Goal: Communication & Community: Answer question/provide support

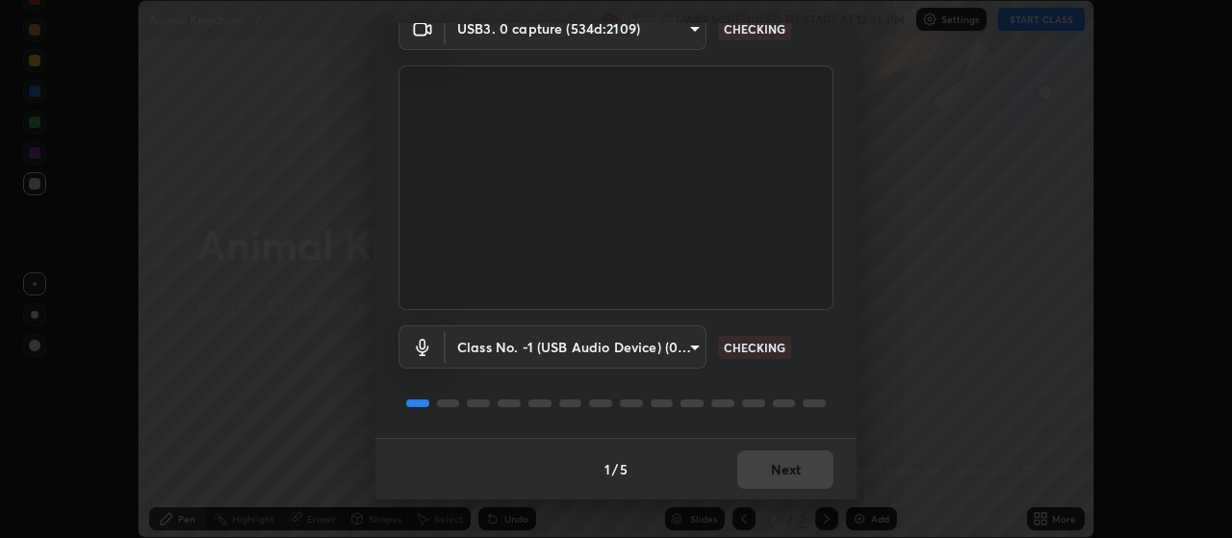
scroll to position [90, 0]
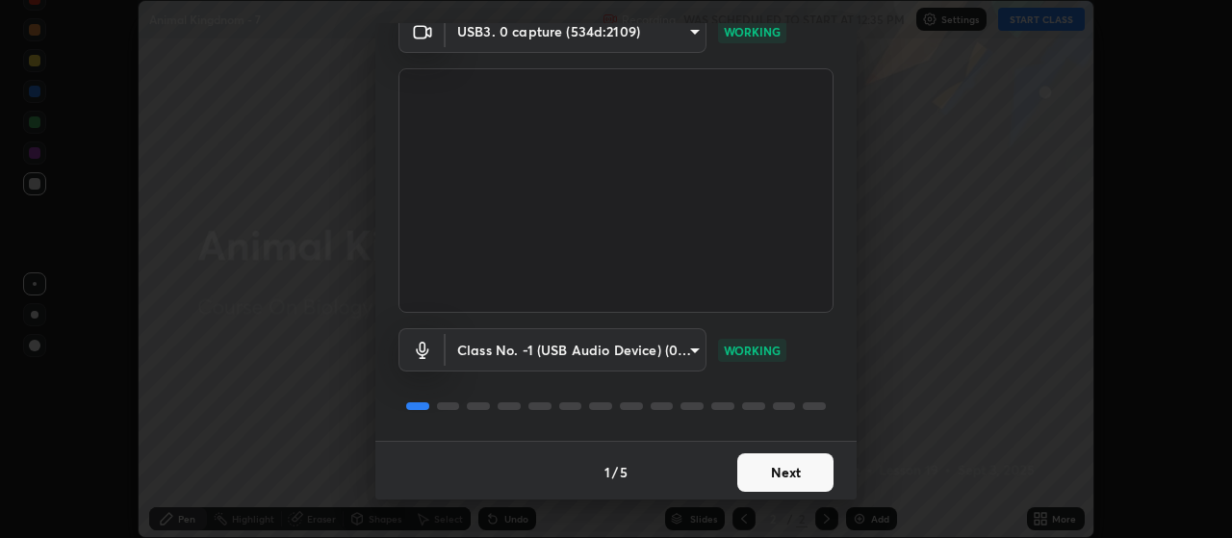
click at [753, 475] on button "Next" at bounding box center [785, 472] width 96 height 39
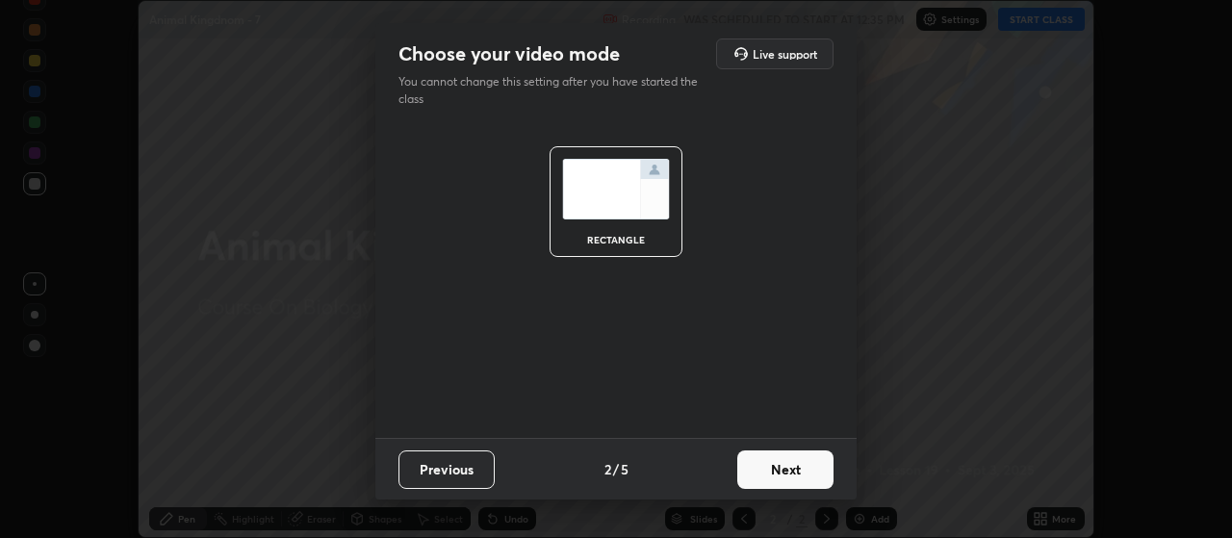
scroll to position [0, 0]
click at [749, 472] on button "Next" at bounding box center [785, 469] width 96 height 39
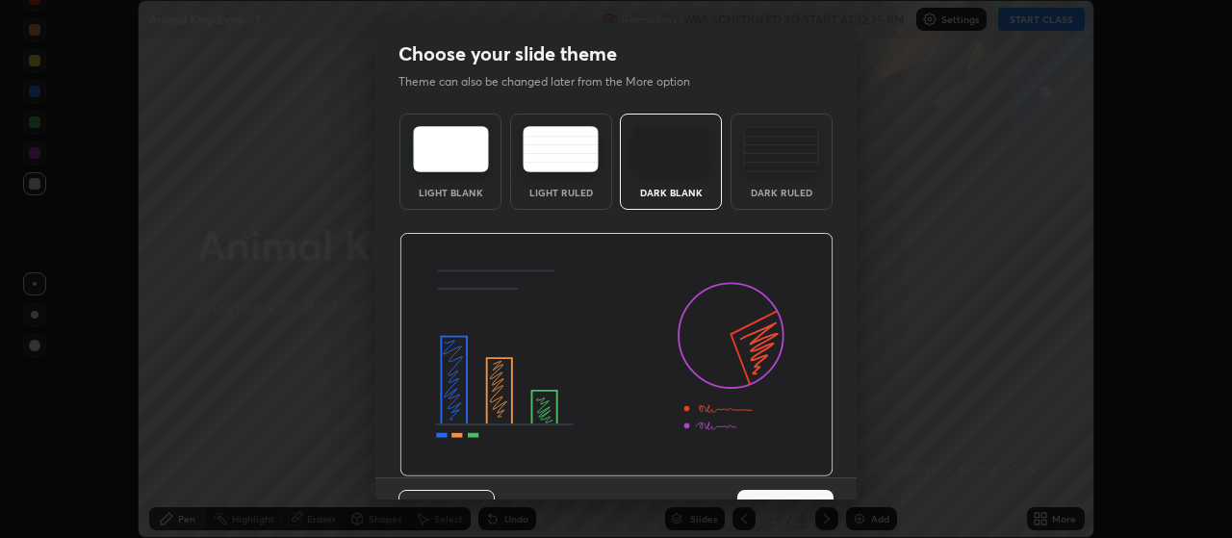
click at [756, 473] on img at bounding box center [616, 355] width 434 height 245
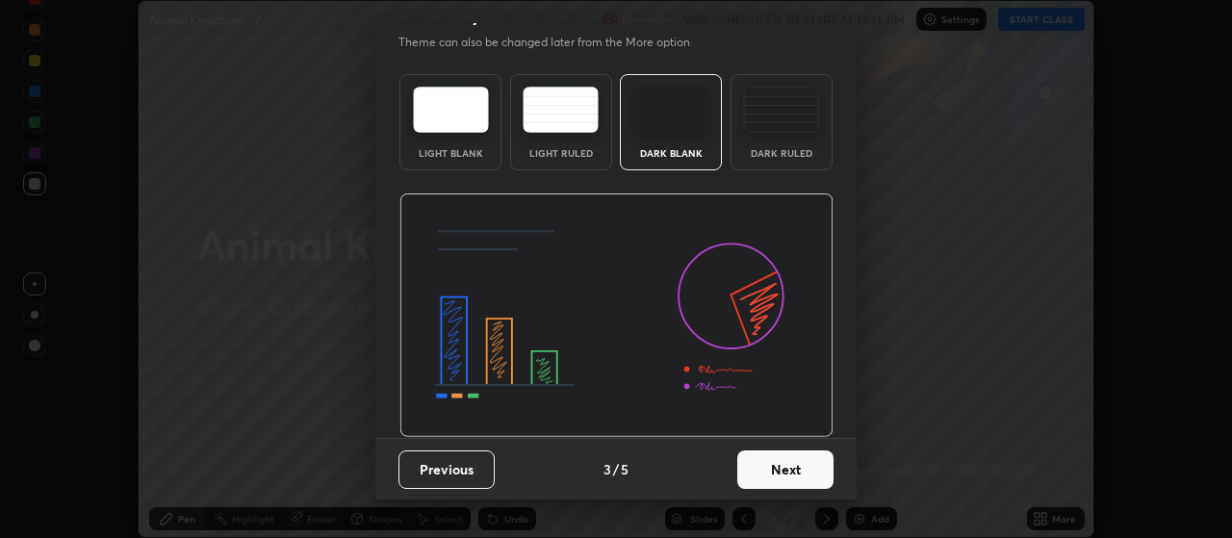
click at [766, 472] on button "Next" at bounding box center [785, 469] width 96 height 39
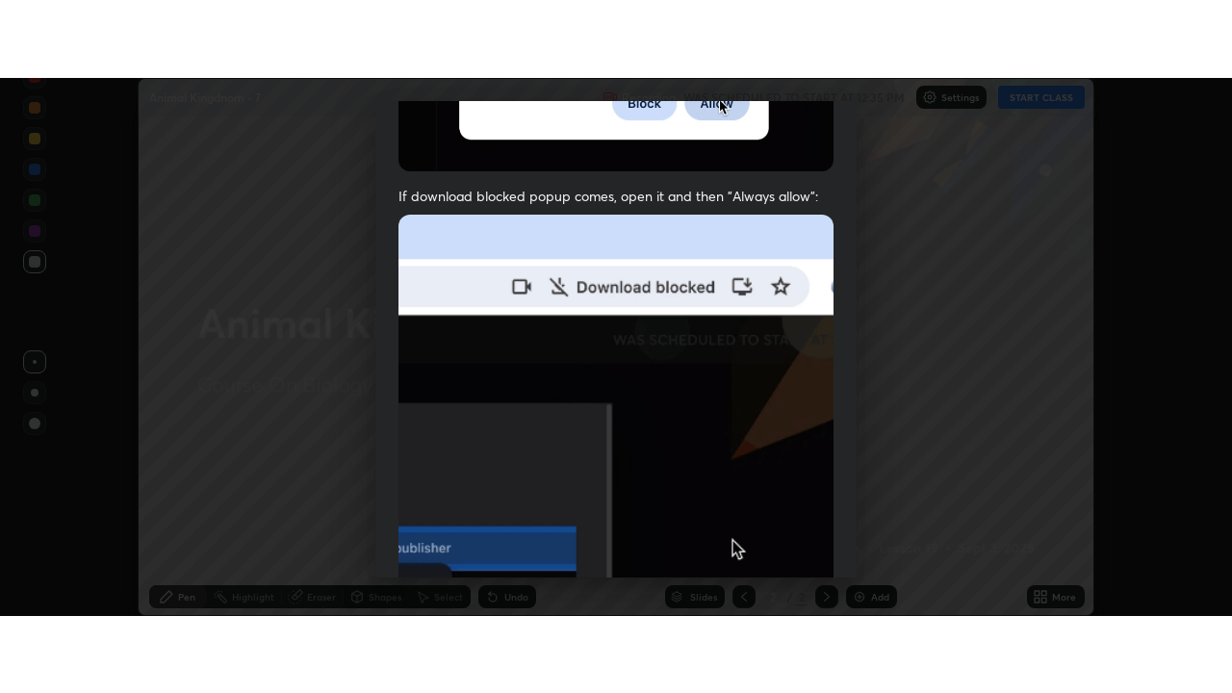
scroll to position [486, 0]
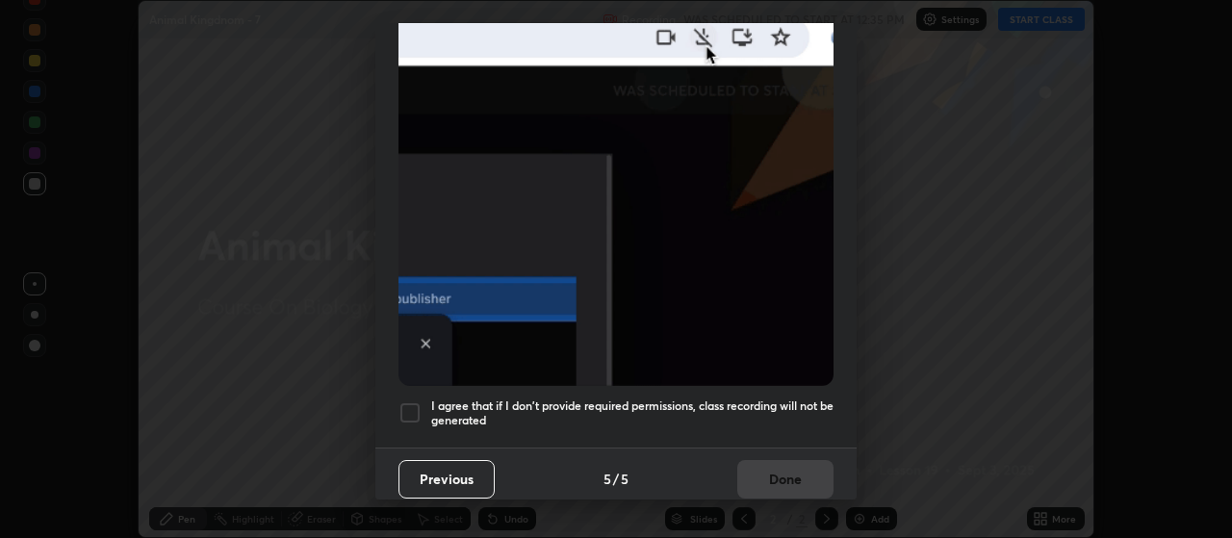
click at [414, 403] on div at bounding box center [410, 412] width 23 height 23
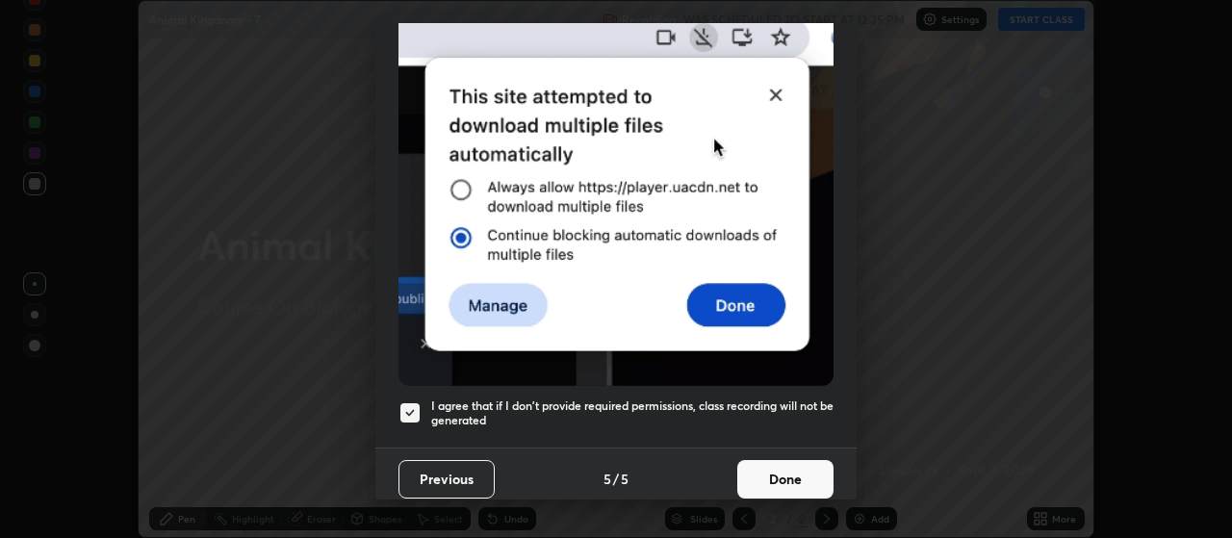
click at [775, 468] on button "Done" at bounding box center [785, 479] width 96 height 39
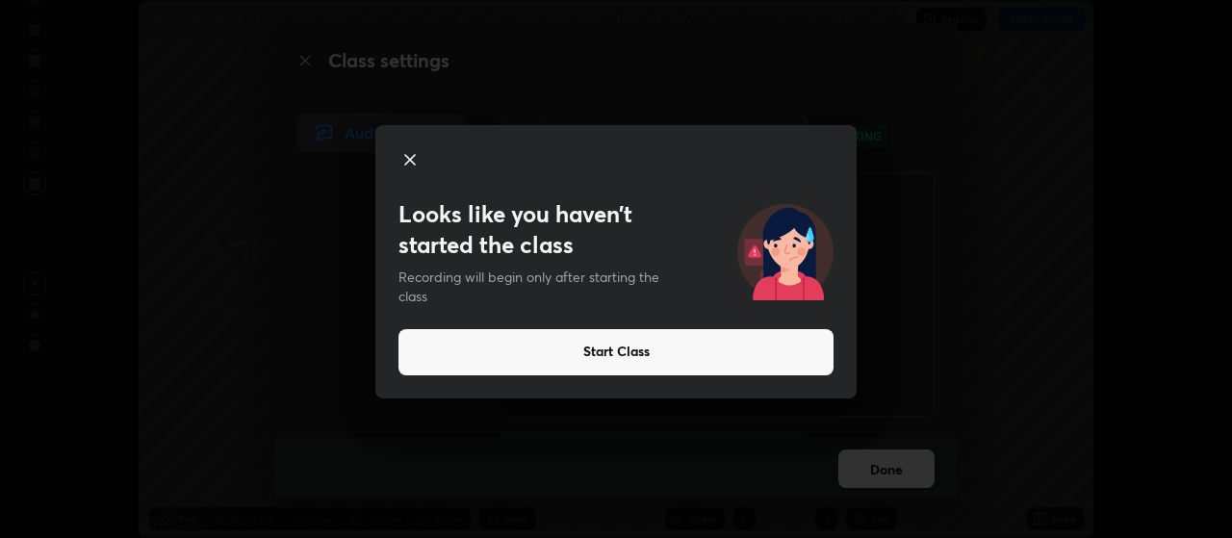
click at [590, 350] on button "Start Class" at bounding box center [616, 352] width 435 height 46
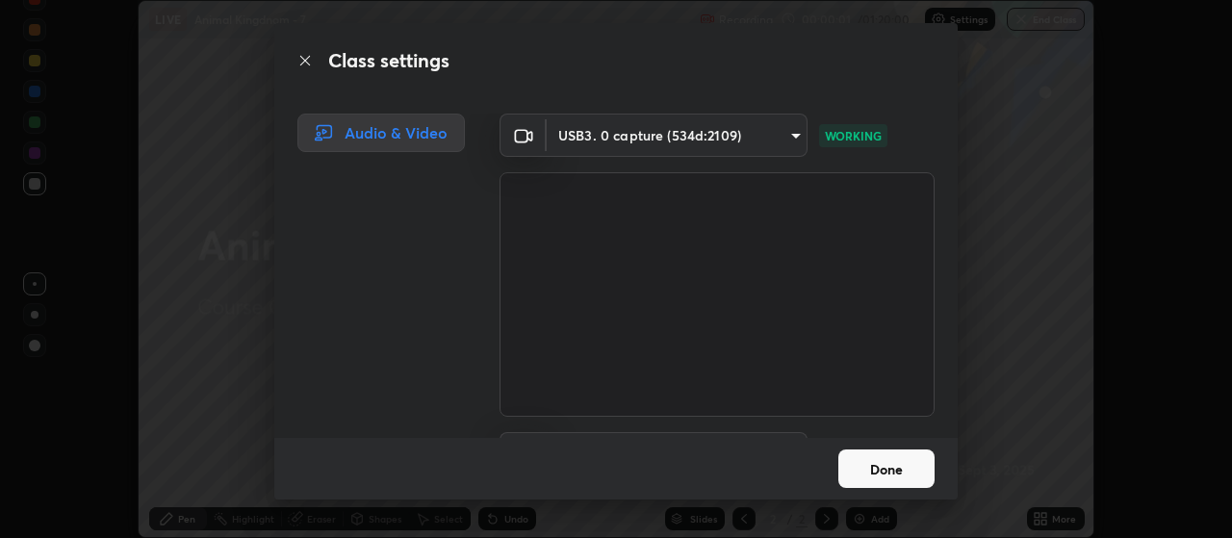
click at [878, 469] on button "Done" at bounding box center [886, 469] width 96 height 39
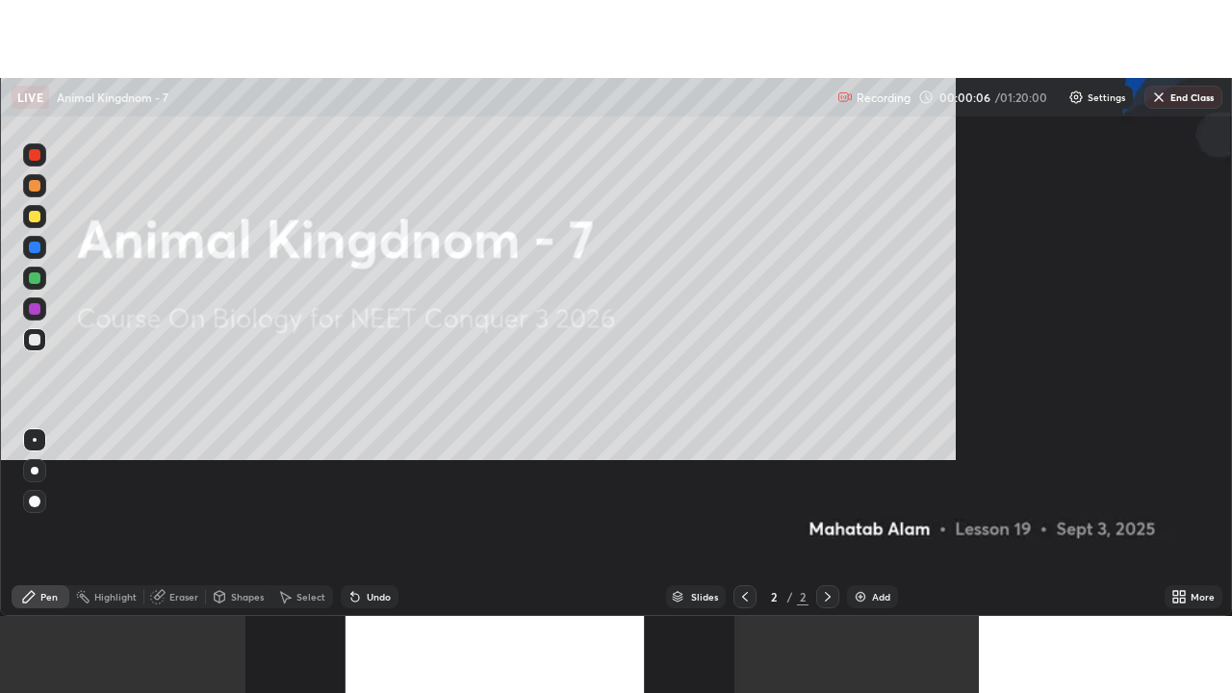
scroll to position [693, 1232]
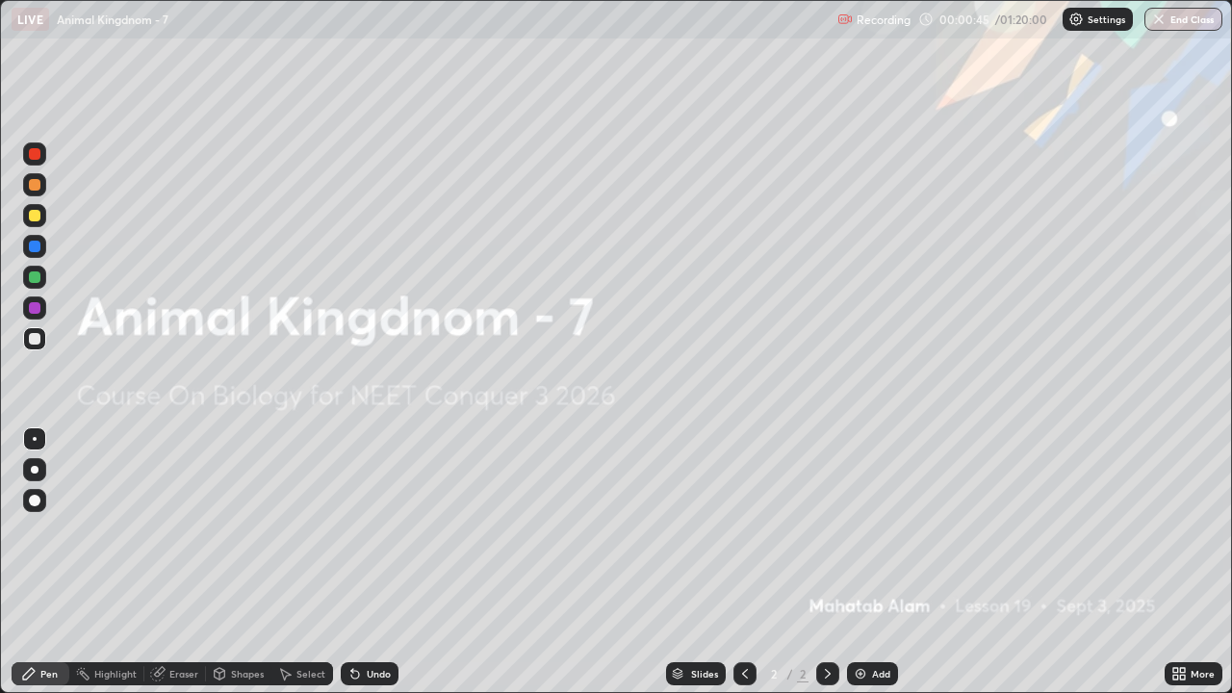
click at [33, 477] on div at bounding box center [34, 469] width 23 height 23
click at [855, 537] on img at bounding box center [860, 673] width 15 height 15
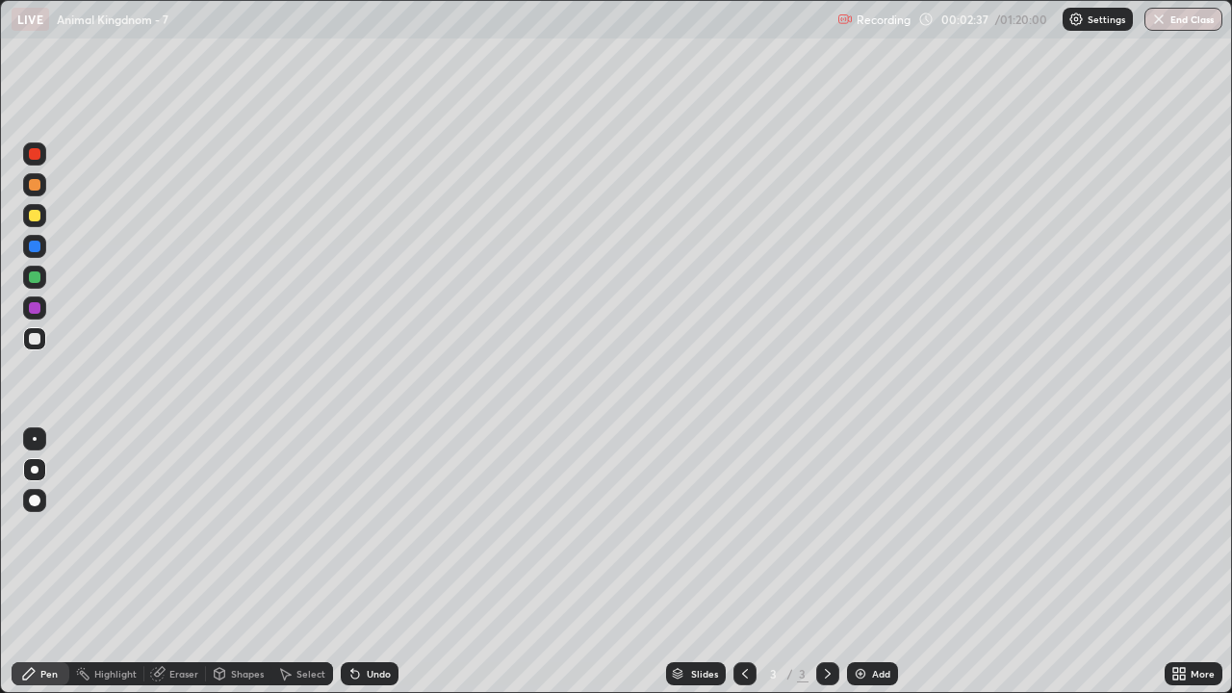
click at [39, 157] on div at bounding box center [35, 154] width 12 height 12
click at [183, 537] on div "Eraser" at bounding box center [183, 674] width 29 height 10
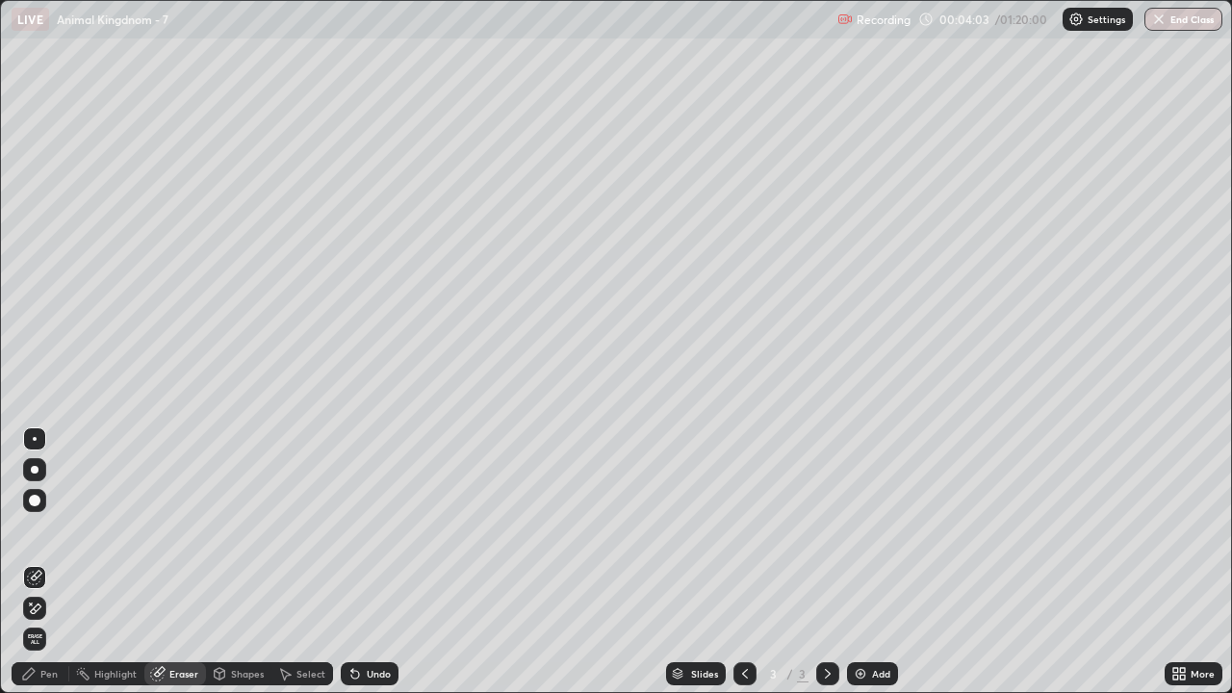
click at [46, 537] on div "Pen" at bounding box center [48, 674] width 17 height 10
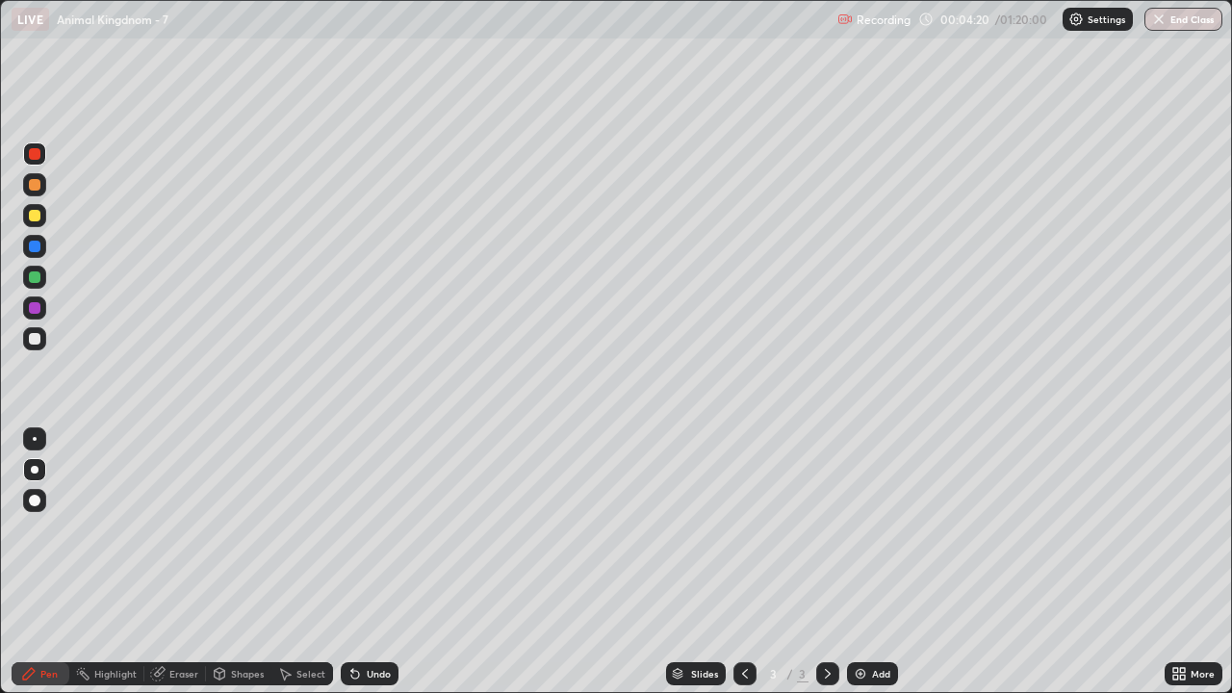
click at [33, 279] on div at bounding box center [35, 277] width 12 height 12
click at [35, 439] on div at bounding box center [35, 439] width 4 height 4
click at [39, 309] on div at bounding box center [35, 308] width 12 height 12
click at [36, 341] on div at bounding box center [35, 339] width 12 height 12
click at [38, 477] on div at bounding box center [34, 469] width 23 height 23
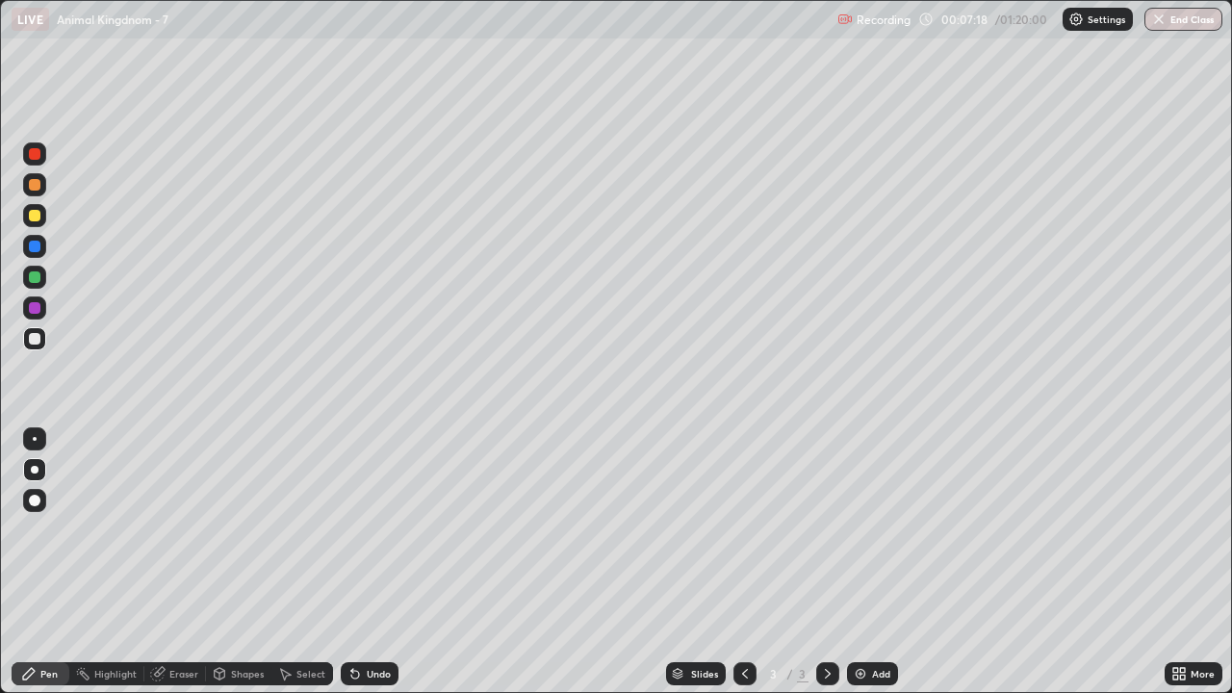
click at [187, 537] on div "Eraser" at bounding box center [183, 674] width 29 height 10
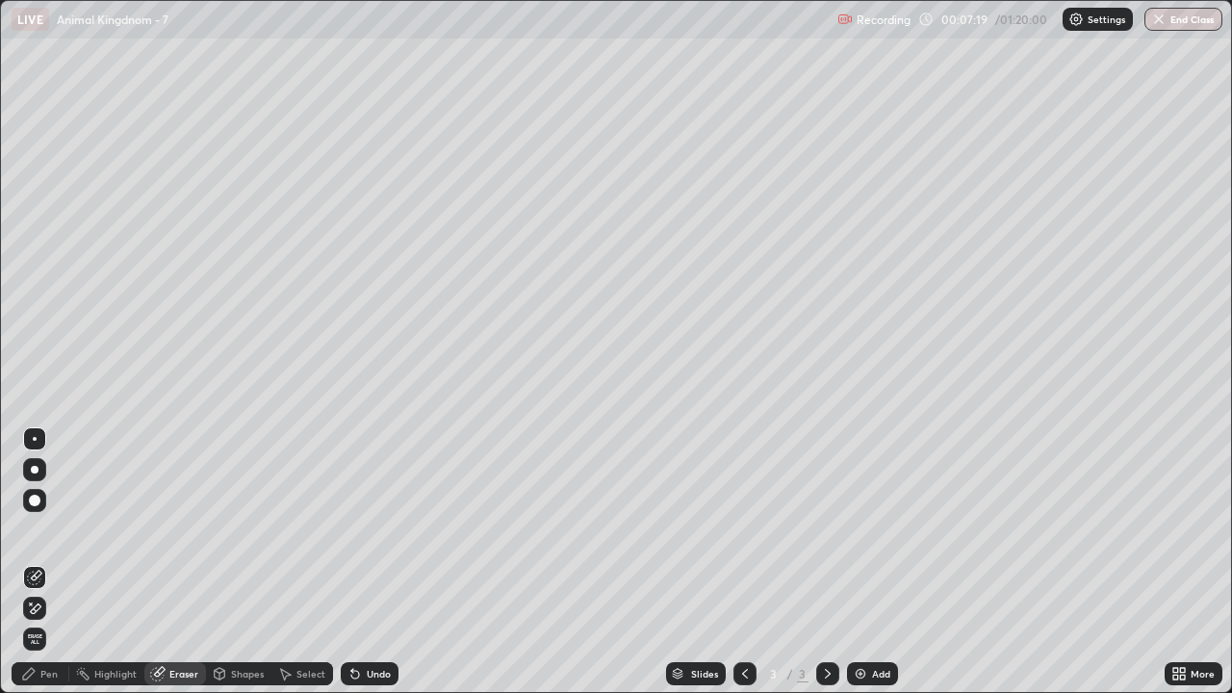
click at [33, 537] on icon at bounding box center [34, 609] width 15 height 16
click at [48, 537] on div "Pen" at bounding box center [48, 674] width 17 height 10
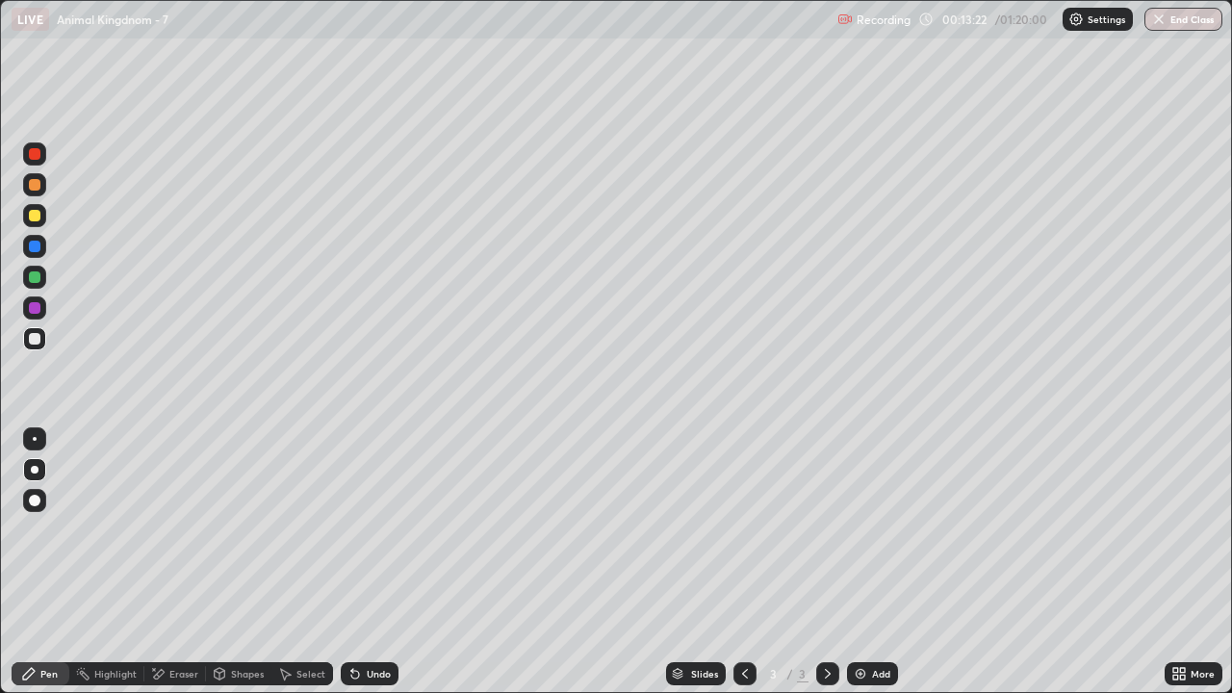
click at [35, 217] on div at bounding box center [35, 216] width 12 height 12
click at [35, 439] on div at bounding box center [35, 439] width 4 height 4
click at [178, 537] on div "Eraser" at bounding box center [175, 673] width 62 height 23
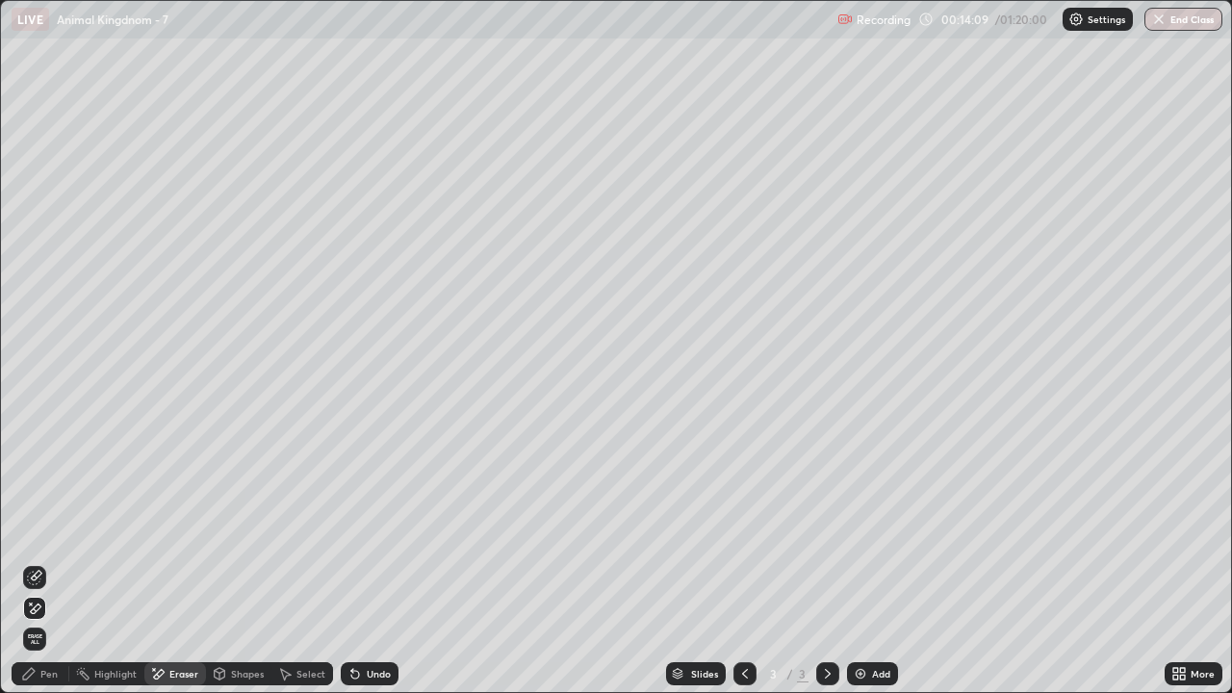
click at [45, 537] on div "Pen" at bounding box center [48, 674] width 17 height 10
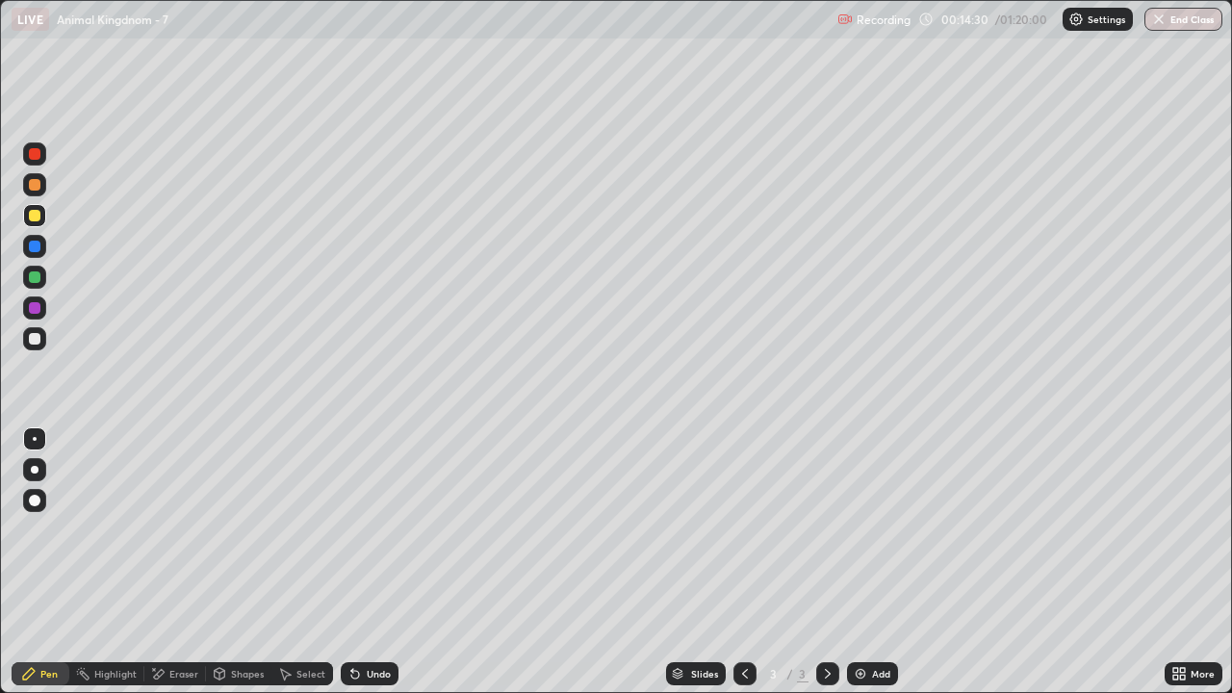
click at [859, 537] on img at bounding box center [860, 673] width 15 height 15
click at [39, 152] on div at bounding box center [35, 154] width 12 height 12
click at [37, 470] on div at bounding box center [35, 470] width 8 height 8
click at [37, 336] on div at bounding box center [35, 339] width 12 height 12
click at [187, 537] on div "Eraser" at bounding box center [183, 674] width 29 height 10
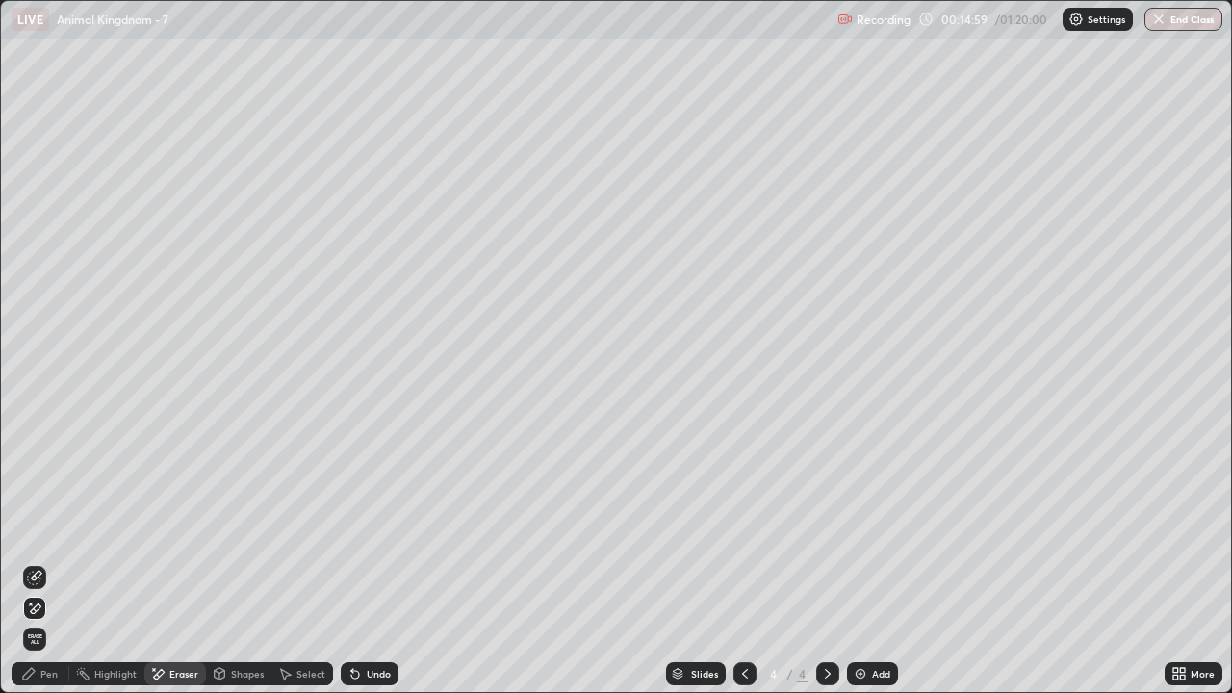
click at [43, 537] on div "Pen" at bounding box center [41, 673] width 58 height 23
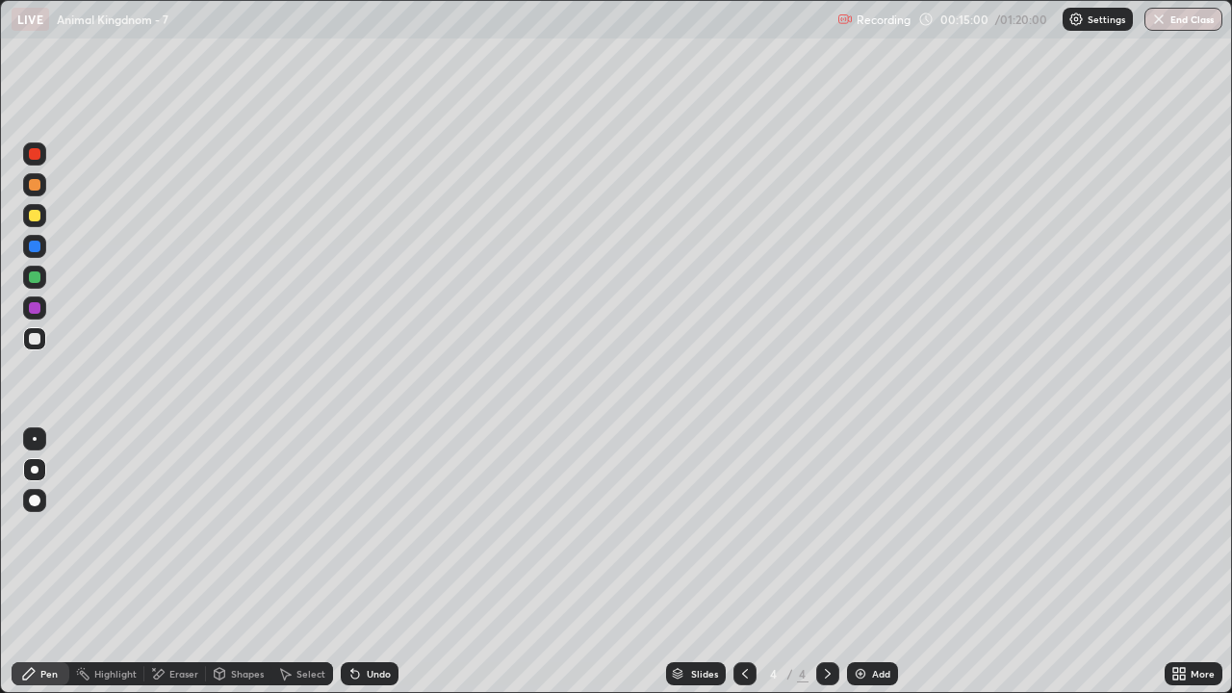
click at [36, 154] on div at bounding box center [35, 154] width 12 height 12
click at [35, 439] on div at bounding box center [35, 439] width 4 height 4
click at [36, 472] on div at bounding box center [35, 470] width 8 height 8
click at [42, 312] on div at bounding box center [34, 307] width 23 height 23
click at [35, 439] on div at bounding box center [35, 439] width 4 height 4
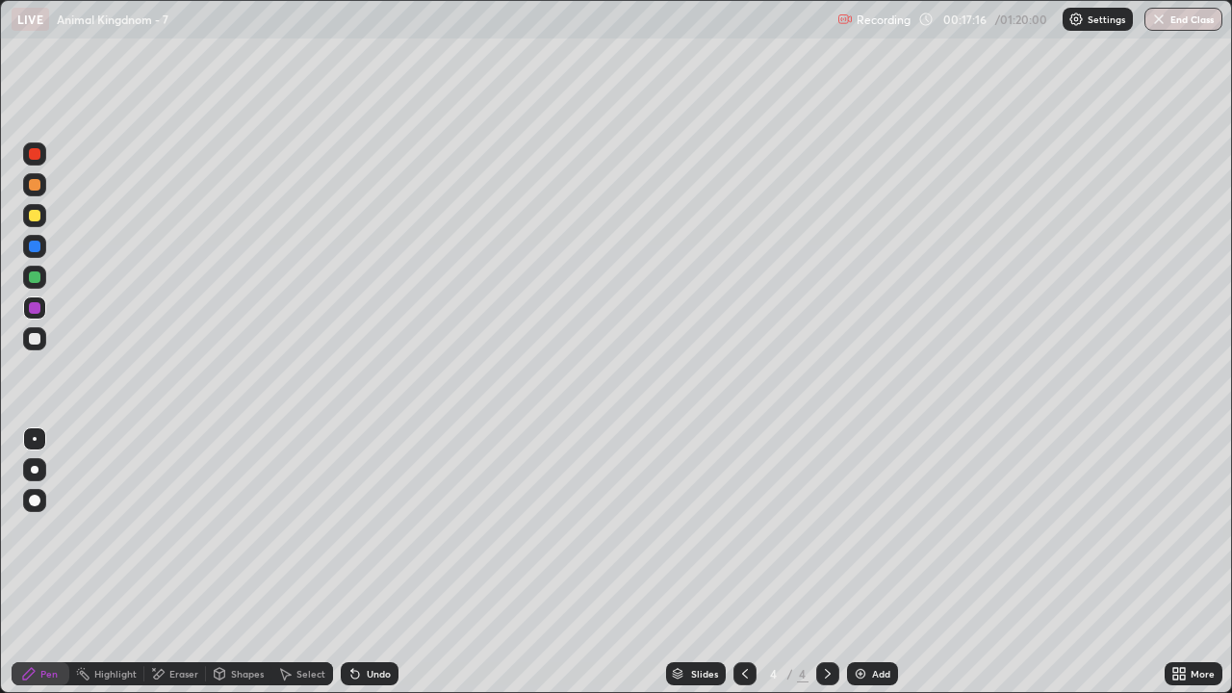
click at [35, 340] on div at bounding box center [35, 339] width 12 height 12
click at [33, 154] on div at bounding box center [35, 154] width 12 height 12
click at [37, 317] on div at bounding box center [34, 307] width 23 height 23
click at [41, 338] on div at bounding box center [34, 338] width 23 height 23
click at [31, 313] on div at bounding box center [35, 308] width 12 height 12
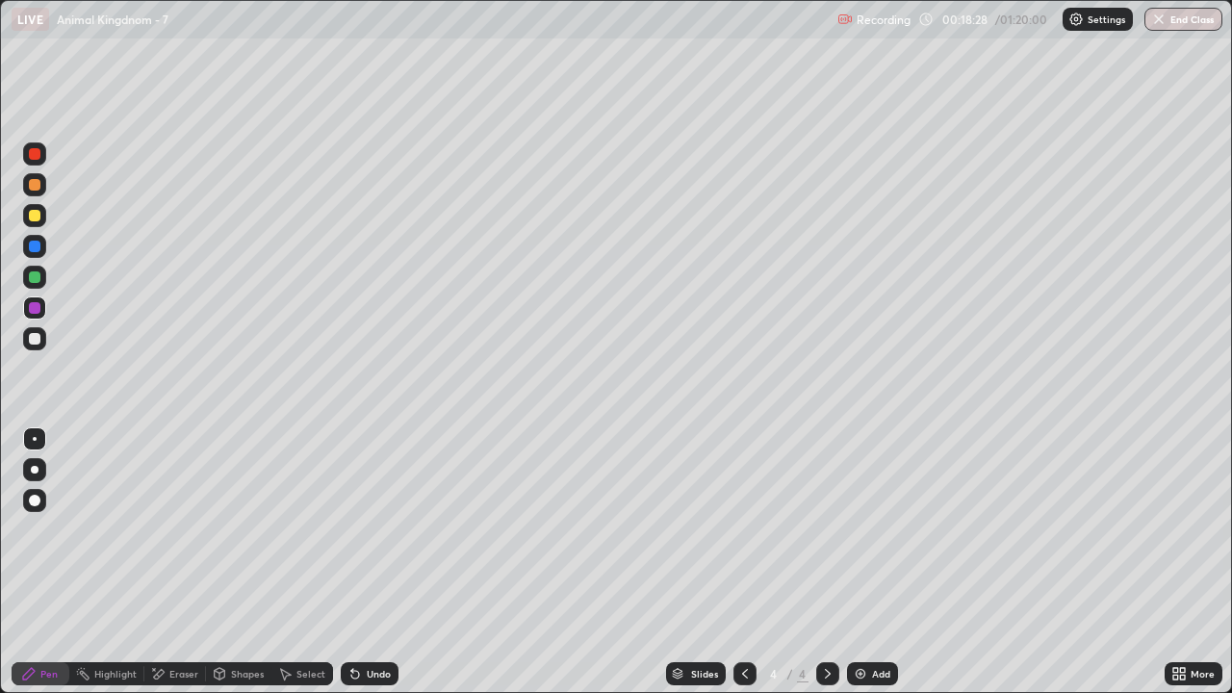
click at [36, 339] on div at bounding box center [35, 339] width 12 height 12
click at [33, 214] on div at bounding box center [35, 216] width 12 height 12
click at [35, 247] on div at bounding box center [35, 247] width 12 height 12
click at [857, 537] on img at bounding box center [860, 673] width 15 height 15
click at [37, 219] on div at bounding box center [35, 216] width 12 height 12
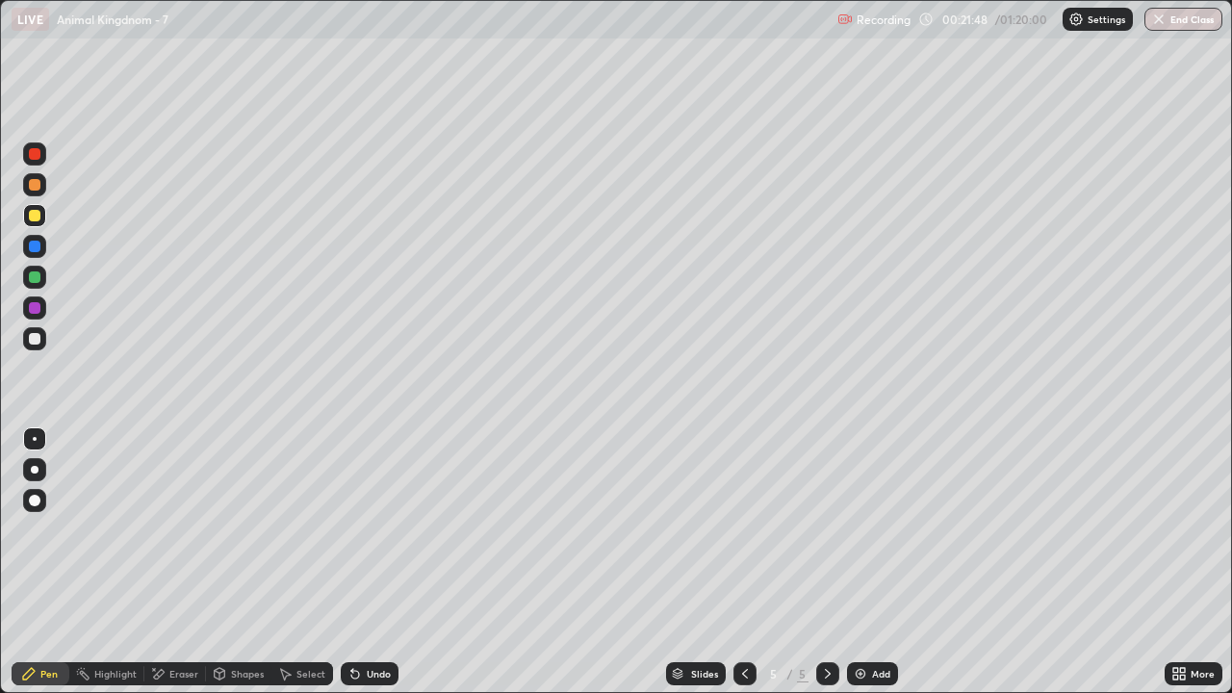
click at [38, 157] on div at bounding box center [35, 154] width 12 height 12
click at [39, 219] on div at bounding box center [35, 216] width 12 height 12
click at [35, 155] on div at bounding box center [35, 154] width 12 height 12
click at [35, 217] on div at bounding box center [35, 216] width 12 height 12
click at [186, 537] on div "Eraser" at bounding box center [183, 674] width 29 height 10
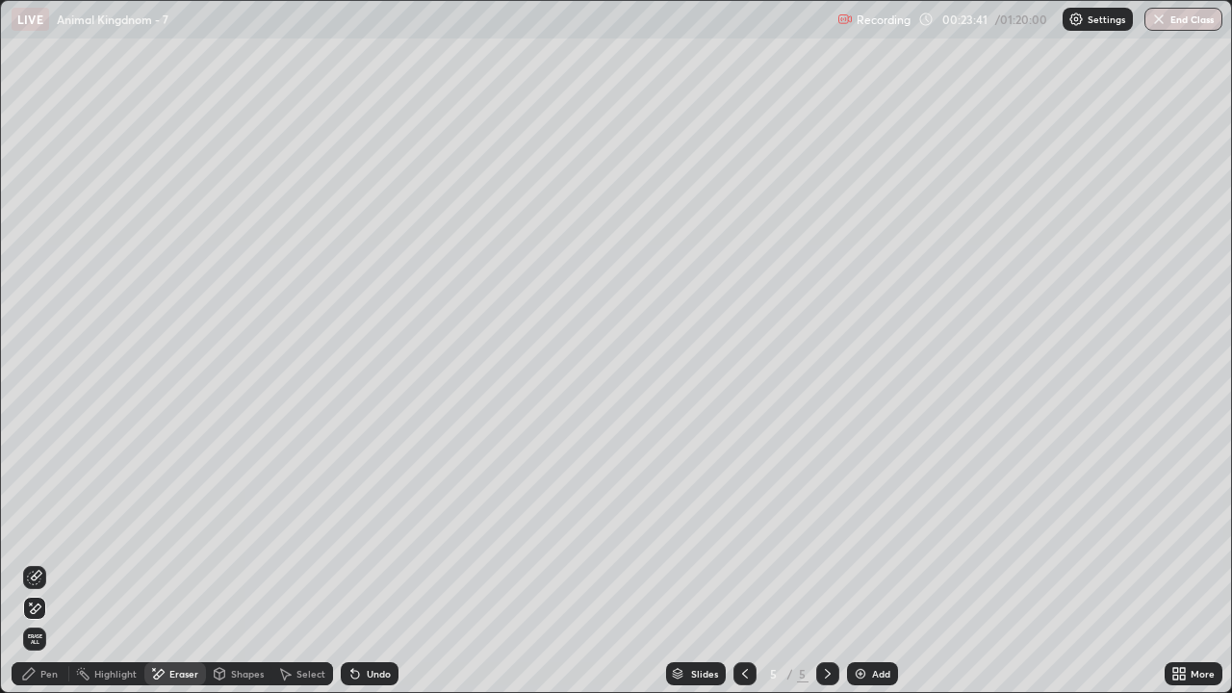
click at [44, 537] on div "Pen" at bounding box center [48, 674] width 17 height 10
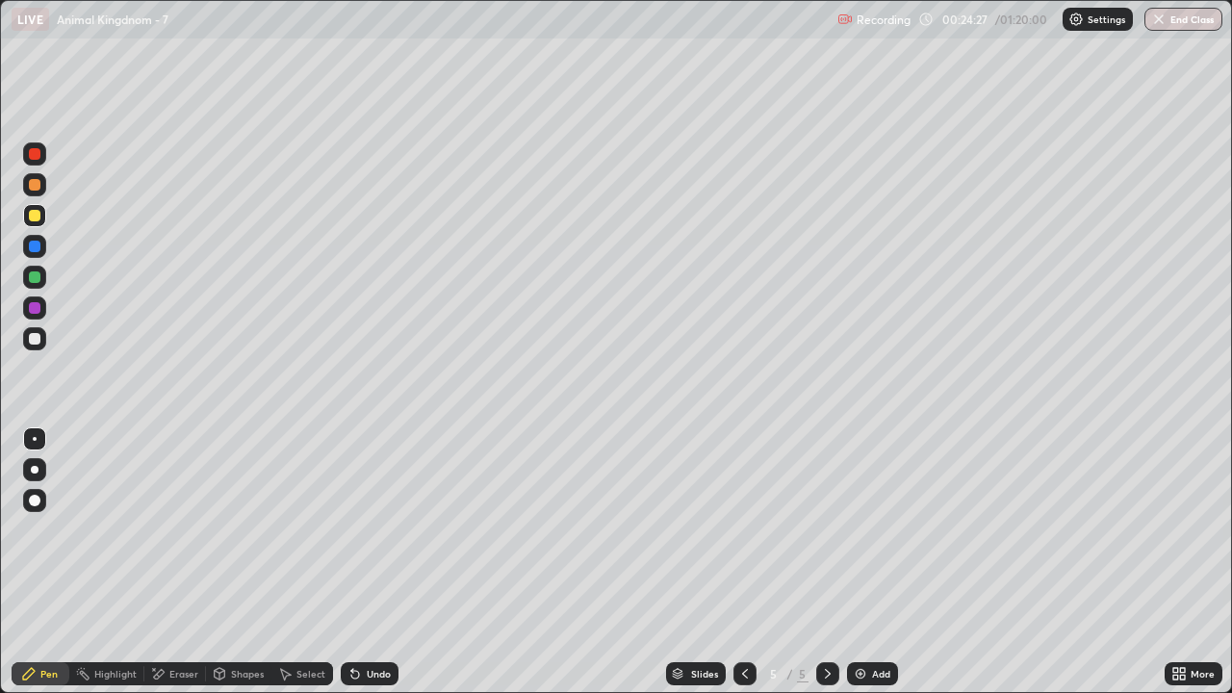
click at [32, 184] on div at bounding box center [35, 185] width 12 height 12
click at [36, 159] on div at bounding box center [35, 154] width 12 height 12
click at [38, 309] on div at bounding box center [35, 308] width 12 height 12
click at [866, 537] on img at bounding box center [860, 673] width 15 height 15
click at [36, 277] on div at bounding box center [35, 277] width 12 height 12
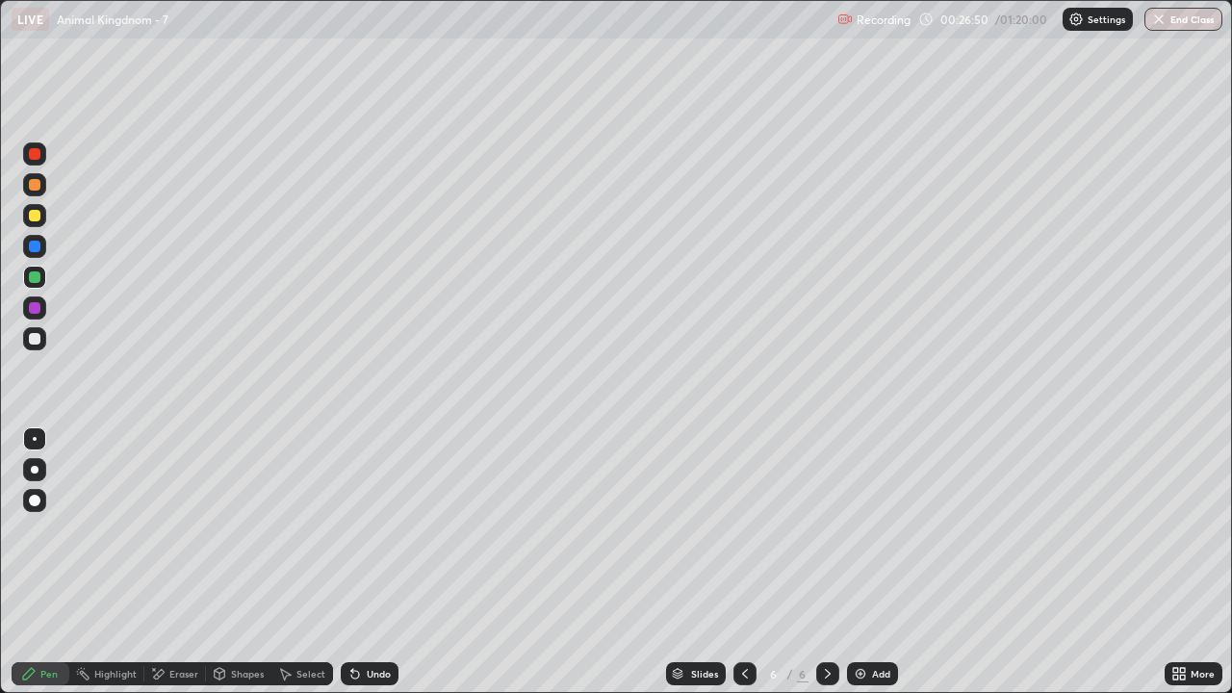
click at [38, 496] on div at bounding box center [35, 501] width 12 height 12
click at [740, 537] on icon at bounding box center [744, 673] width 15 height 15
click at [826, 537] on icon at bounding box center [827, 673] width 15 height 15
click at [39, 338] on div at bounding box center [35, 339] width 12 height 12
click at [35, 439] on div at bounding box center [35, 439] width 4 height 4
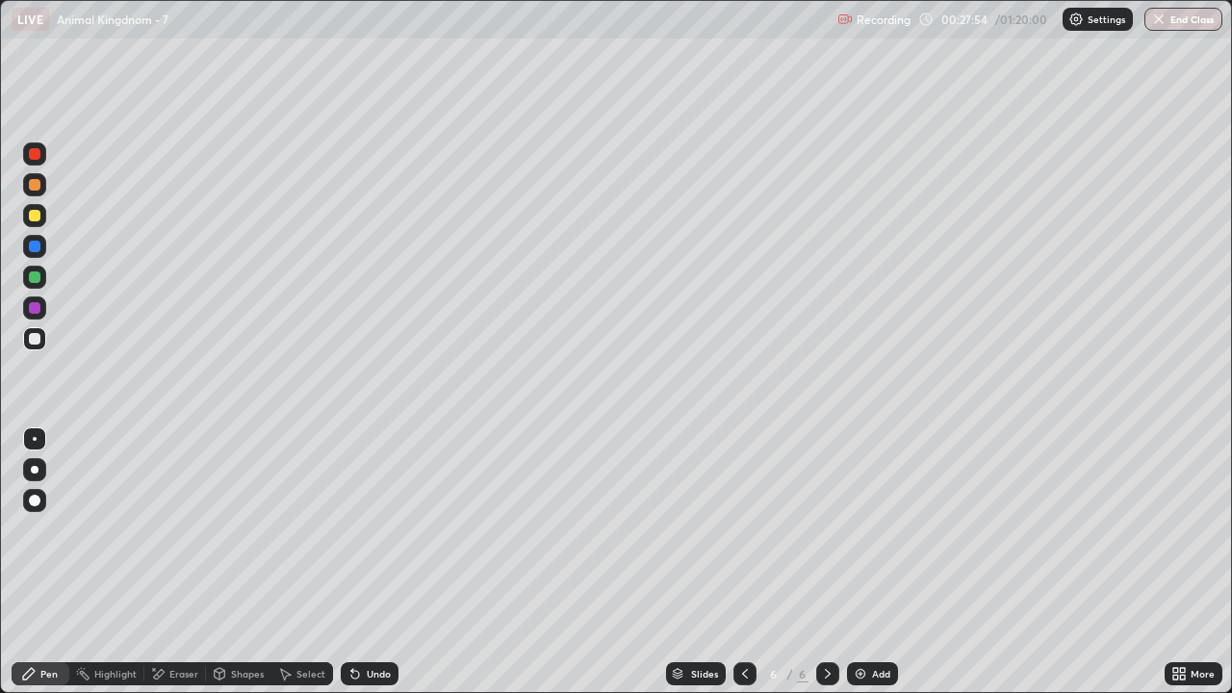
click at [31, 469] on div at bounding box center [35, 470] width 8 height 8
click at [741, 537] on div at bounding box center [745, 673] width 23 height 23
click at [826, 537] on icon at bounding box center [827, 673] width 15 height 15
click at [35, 340] on div at bounding box center [35, 339] width 12 height 12
click at [187, 537] on div "Eraser" at bounding box center [183, 674] width 29 height 10
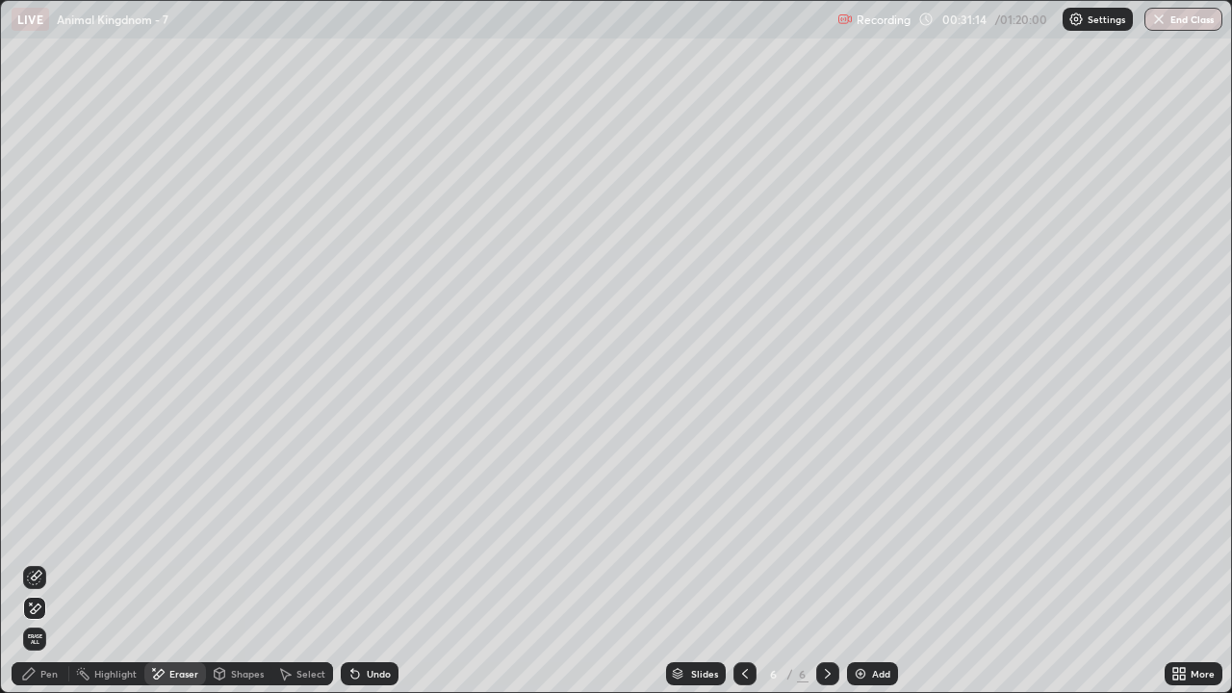
click at [38, 537] on span "Erase all" at bounding box center [34, 639] width 21 height 12
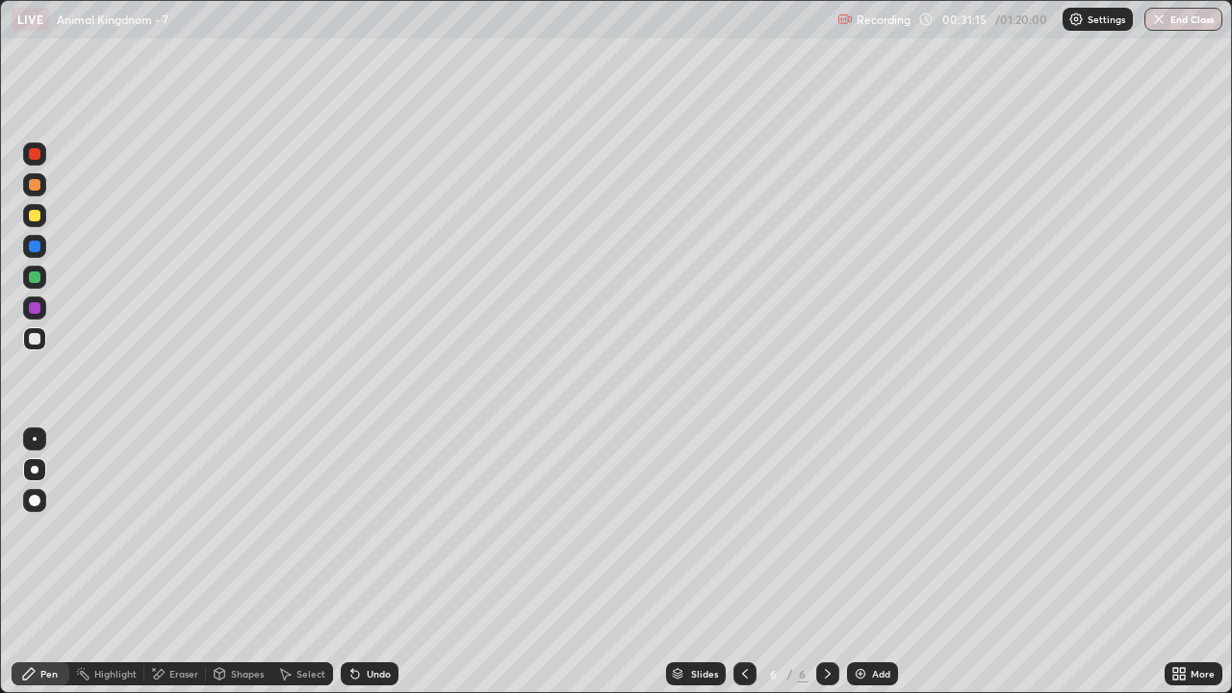
click at [743, 537] on icon at bounding box center [744, 673] width 15 height 15
click at [744, 537] on icon at bounding box center [744, 673] width 15 height 15
click at [822, 537] on div at bounding box center [827, 673] width 23 height 23
click at [826, 537] on icon at bounding box center [827, 673] width 15 height 15
click at [35, 470] on div at bounding box center [35, 470] width 8 height 8
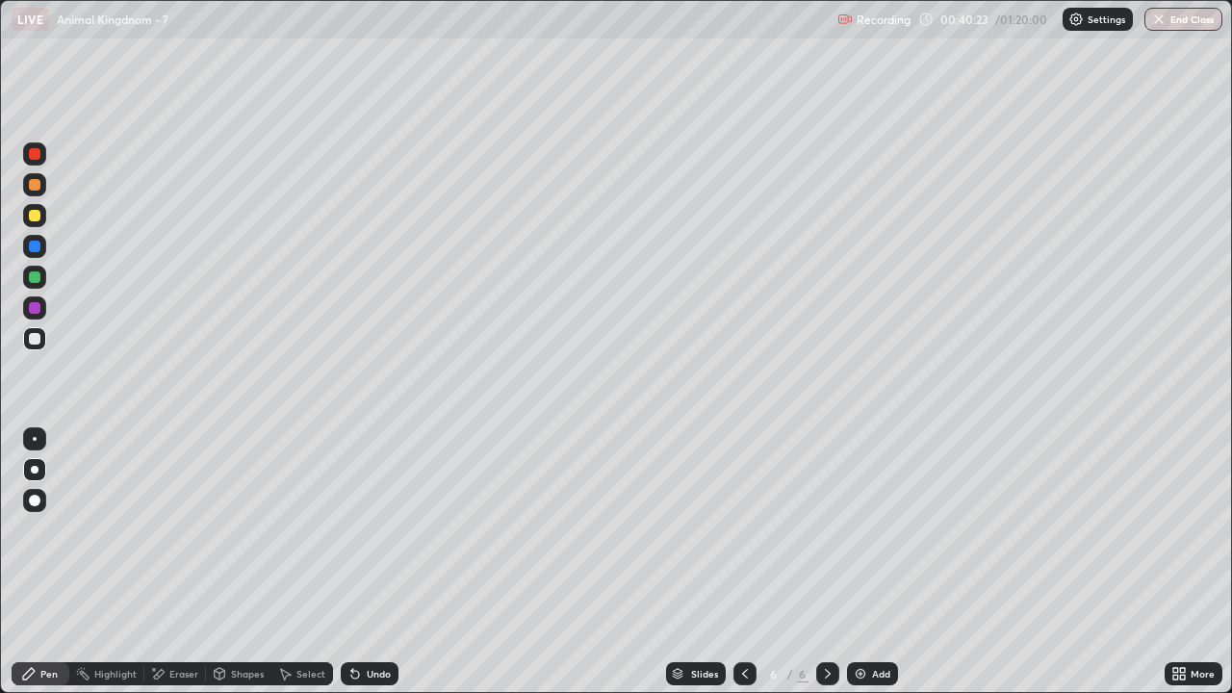
click at [35, 217] on div at bounding box center [35, 216] width 12 height 12
click at [244, 537] on div "Shapes" at bounding box center [247, 674] width 33 height 10
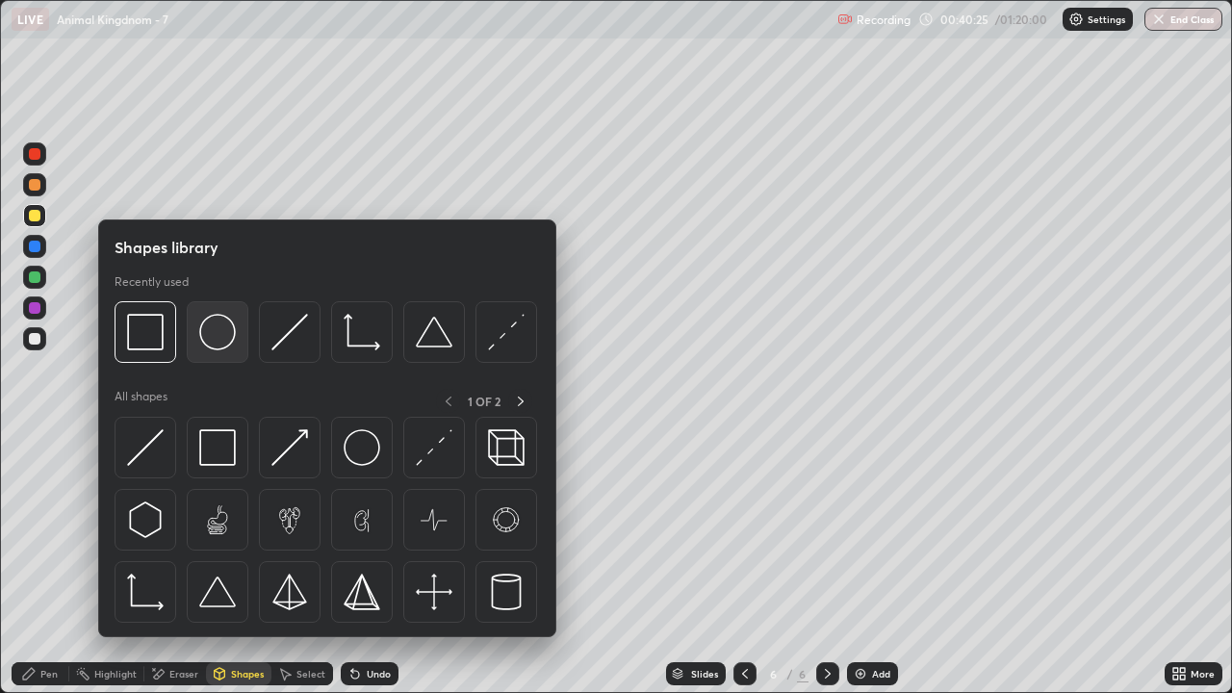
click at [215, 338] on img at bounding box center [217, 332] width 37 height 37
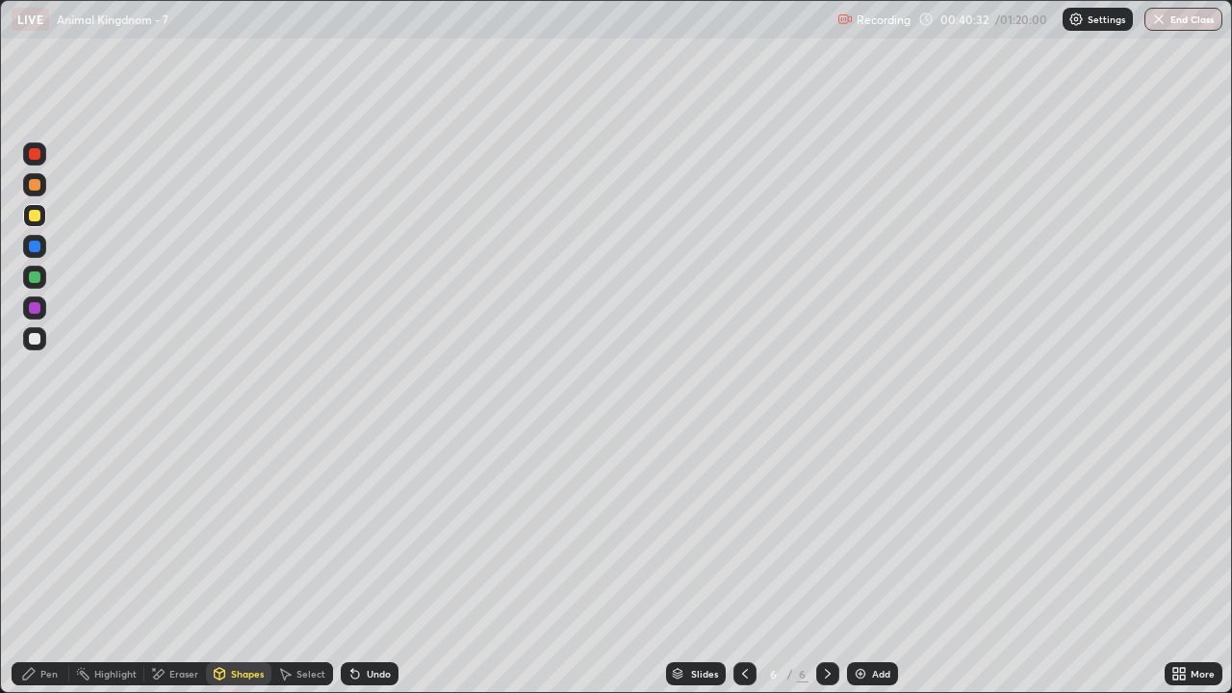
click at [53, 537] on div "Pen" at bounding box center [41, 673] width 58 height 23
click at [35, 440] on div at bounding box center [35, 439] width 4 height 4
click at [37, 276] on div at bounding box center [35, 277] width 12 height 12
click at [34, 156] on div at bounding box center [35, 154] width 12 height 12
click at [33, 308] on div at bounding box center [35, 308] width 12 height 12
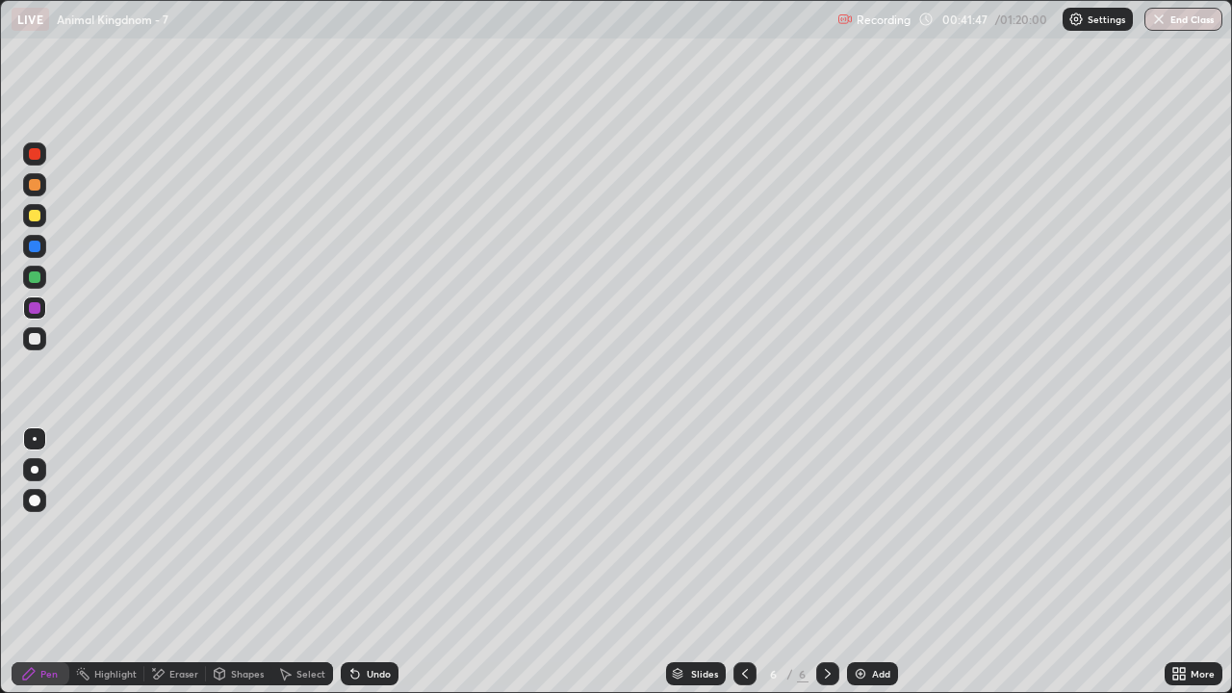
click at [35, 470] on div at bounding box center [35, 470] width 8 height 8
click at [33, 277] on div at bounding box center [35, 277] width 12 height 12
click at [35, 439] on div at bounding box center [35, 439] width 4 height 4
click at [36, 192] on div at bounding box center [34, 184] width 23 height 23
click at [39, 216] on div at bounding box center [35, 216] width 12 height 12
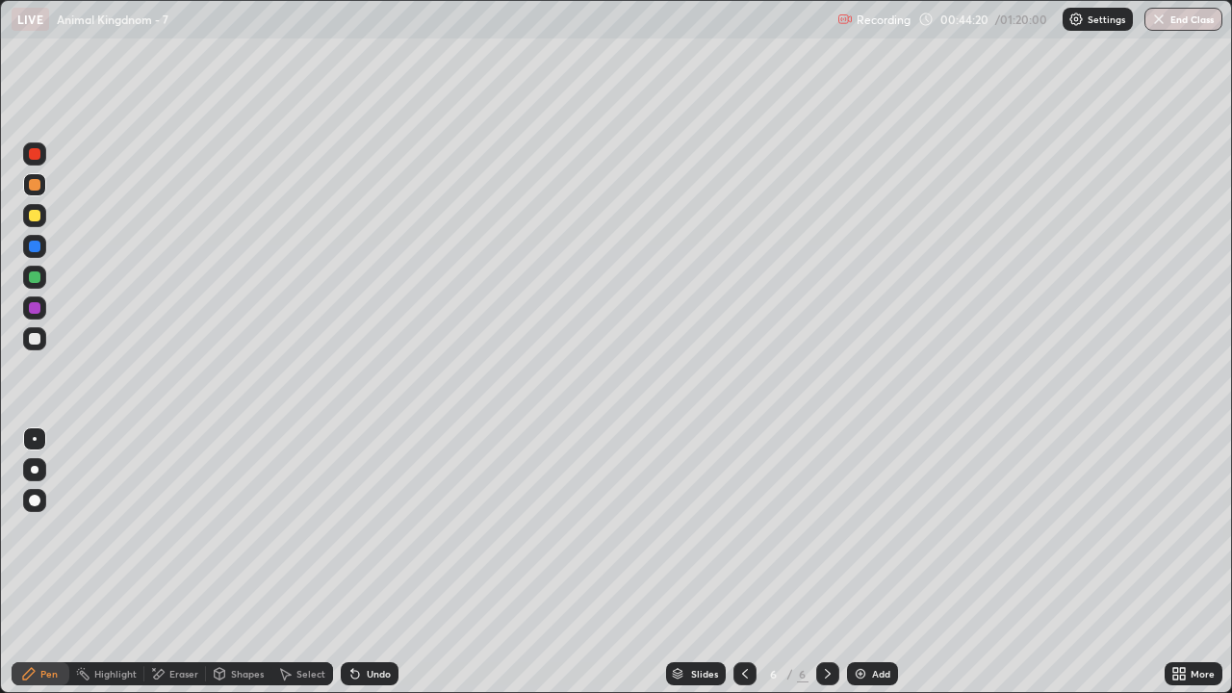
click at [38, 215] on div at bounding box center [35, 216] width 12 height 12
click at [33, 336] on div at bounding box center [35, 339] width 12 height 12
click at [36, 278] on div at bounding box center [35, 277] width 12 height 12
click at [865, 537] on img at bounding box center [860, 673] width 15 height 15
click at [29, 151] on div at bounding box center [35, 154] width 12 height 12
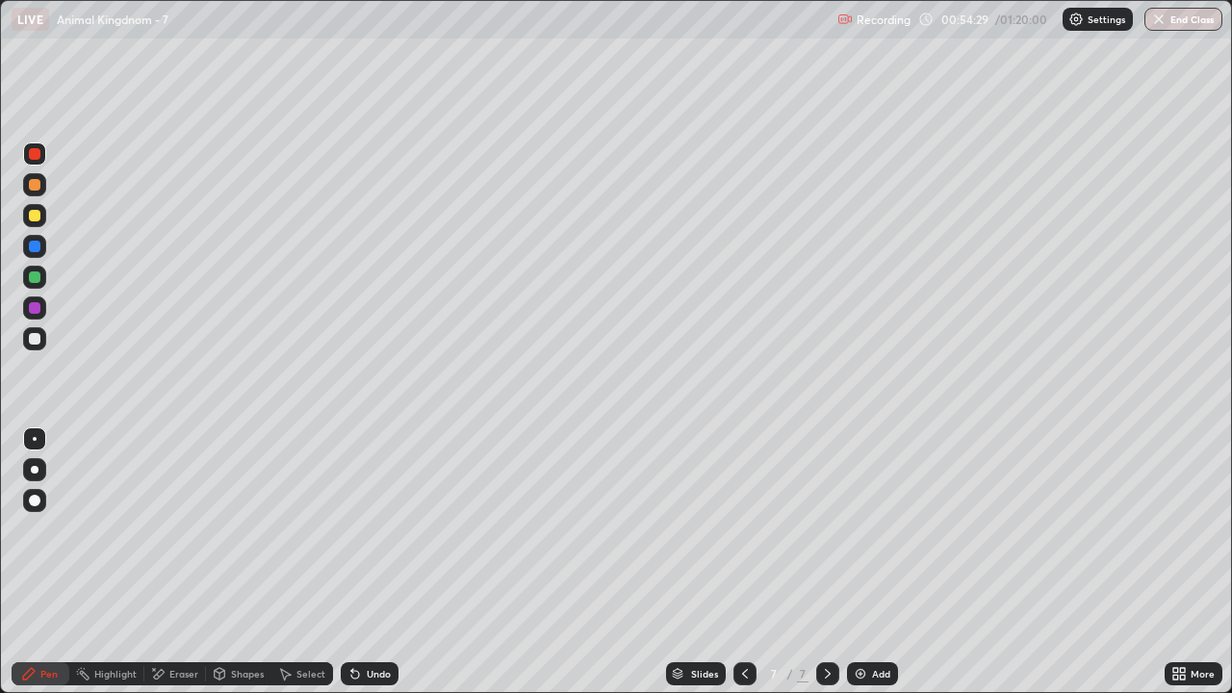
click at [35, 470] on div at bounding box center [35, 470] width 8 height 8
click at [306, 537] on div "Select" at bounding box center [310, 674] width 29 height 10
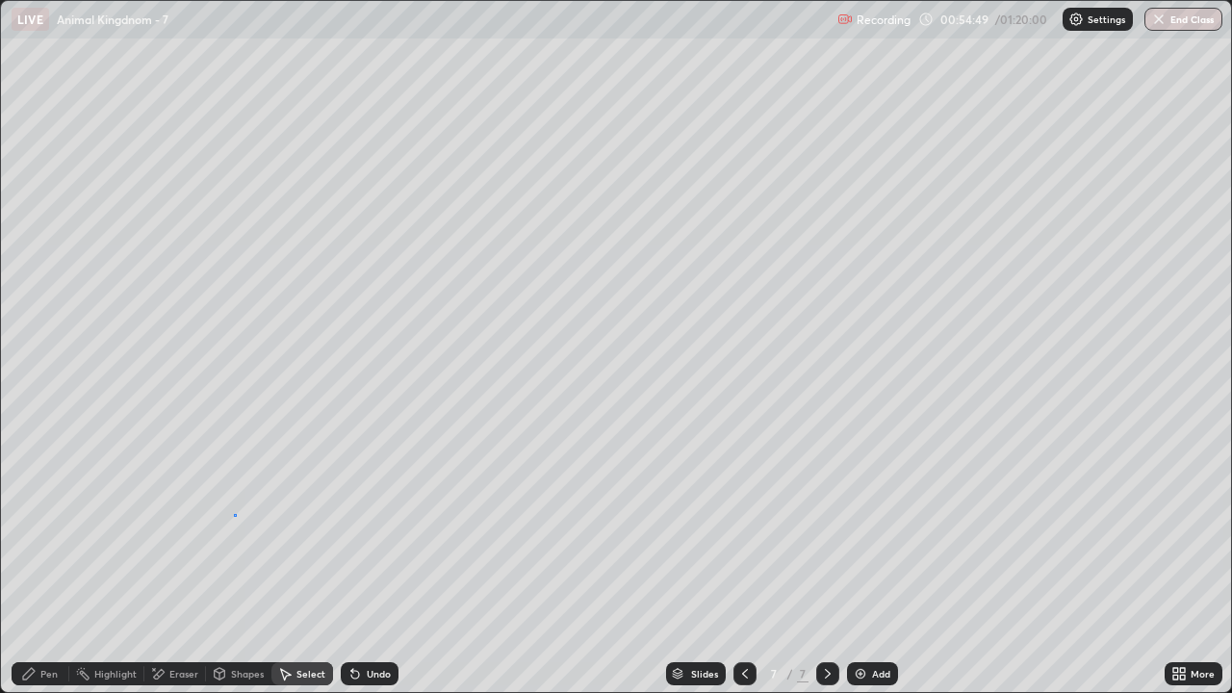
click at [235, 515] on div "0 ° Undo Copy Duplicate Duplicate to new slide Delete" at bounding box center [616, 346] width 1230 height 691
click at [41, 537] on div "Pen" at bounding box center [41, 673] width 58 height 23
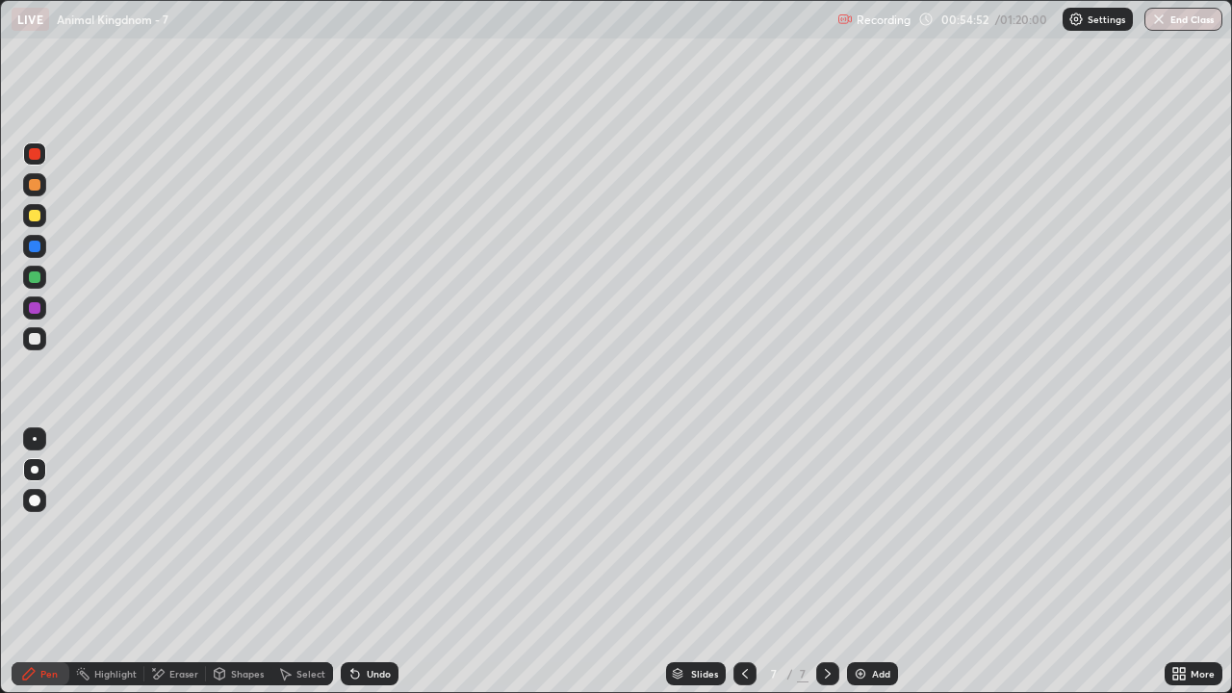
click at [35, 308] on div at bounding box center [35, 308] width 12 height 12
click at [36, 279] on div at bounding box center [35, 277] width 12 height 12
click at [304, 537] on div "Select" at bounding box center [302, 673] width 62 height 23
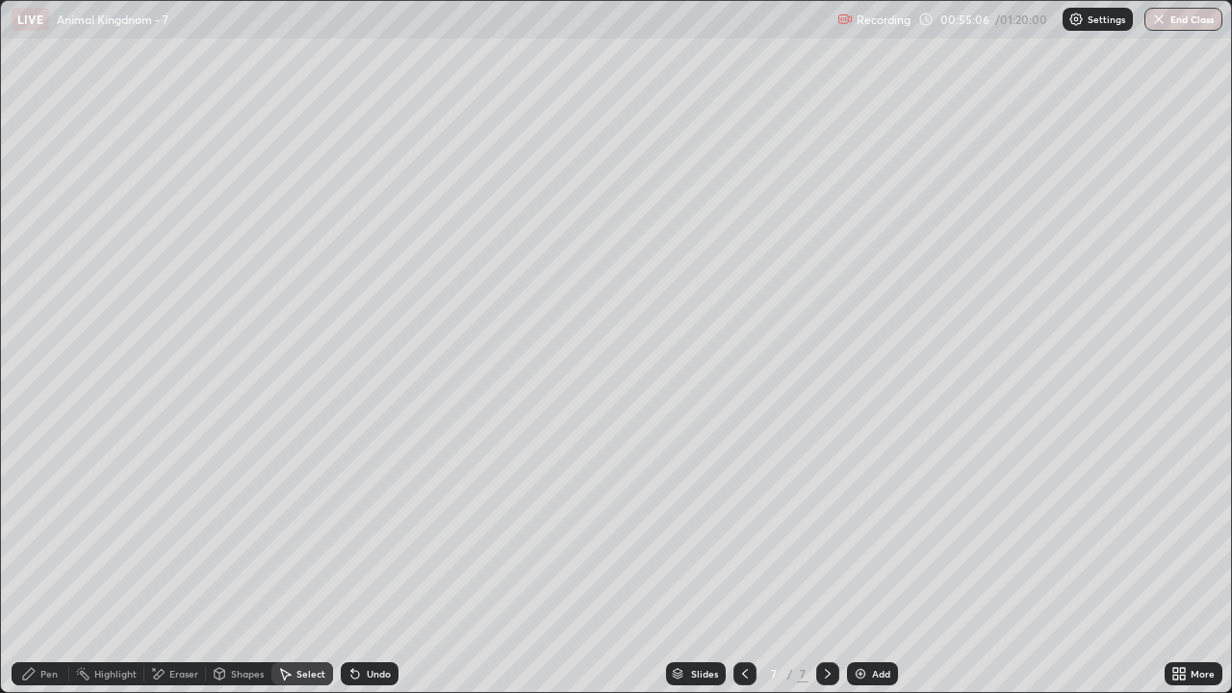
click at [239, 537] on div "Shapes" at bounding box center [247, 674] width 33 height 10
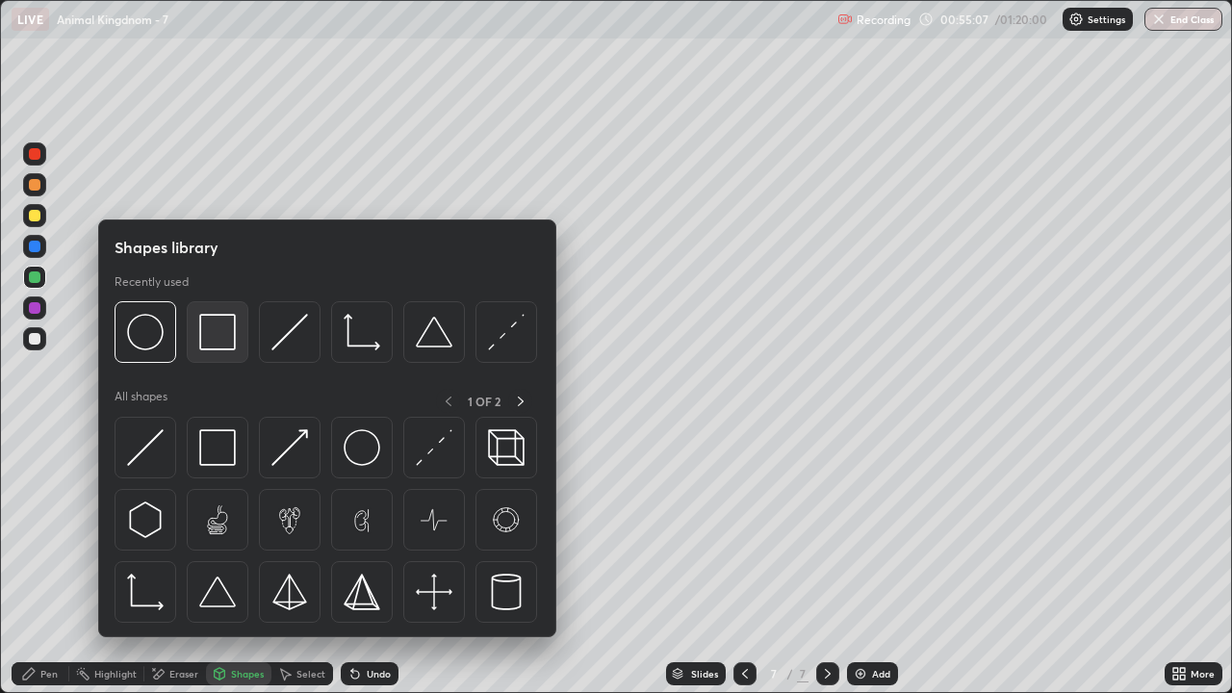
click at [218, 334] on img at bounding box center [217, 332] width 37 height 37
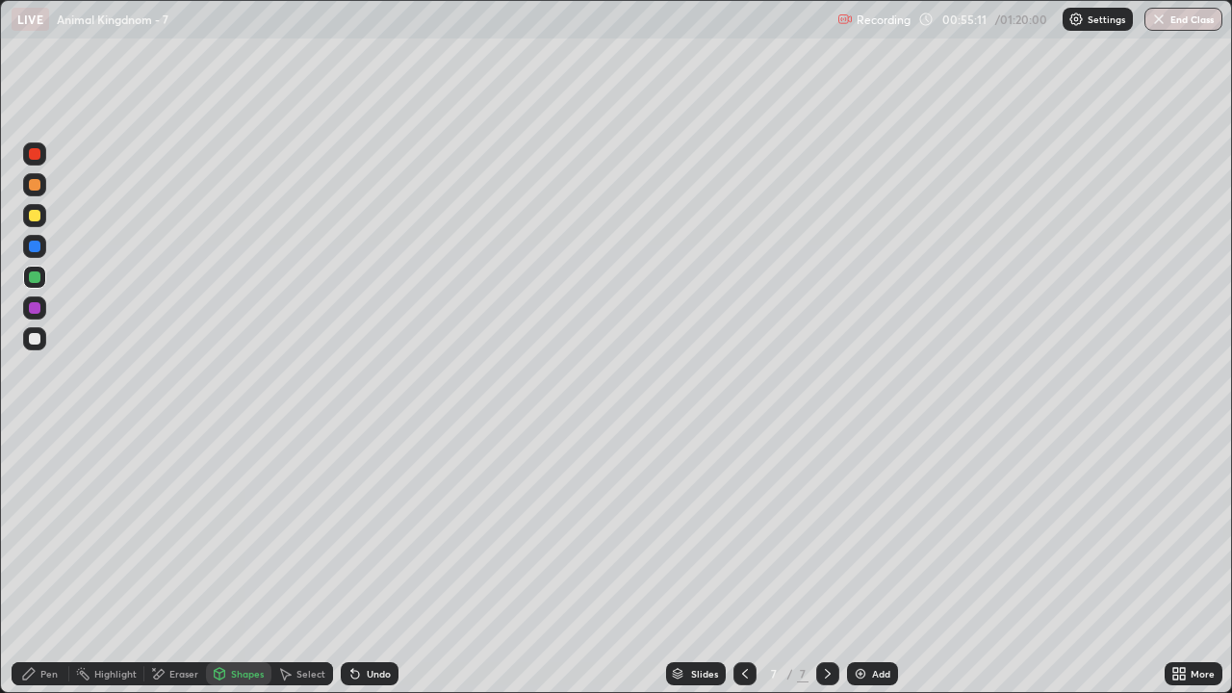
click at [46, 537] on div "Pen" at bounding box center [48, 674] width 17 height 10
click at [40, 346] on div at bounding box center [34, 338] width 23 height 23
click at [312, 537] on div "Select" at bounding box center [310, 674] width 29 height 10
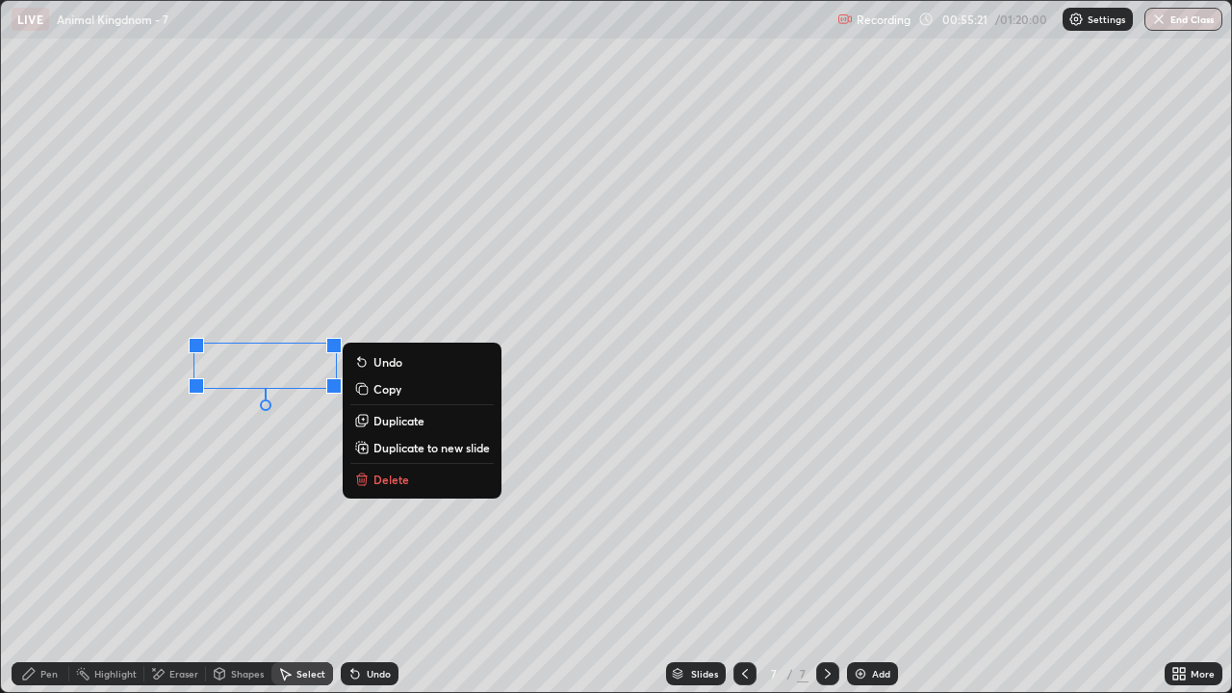
click at [254, 470] on div "0 ° Undo Copy Duplicate Duplicate to new slide Delete" at bounding box center [616, 346] width 1230 height 691
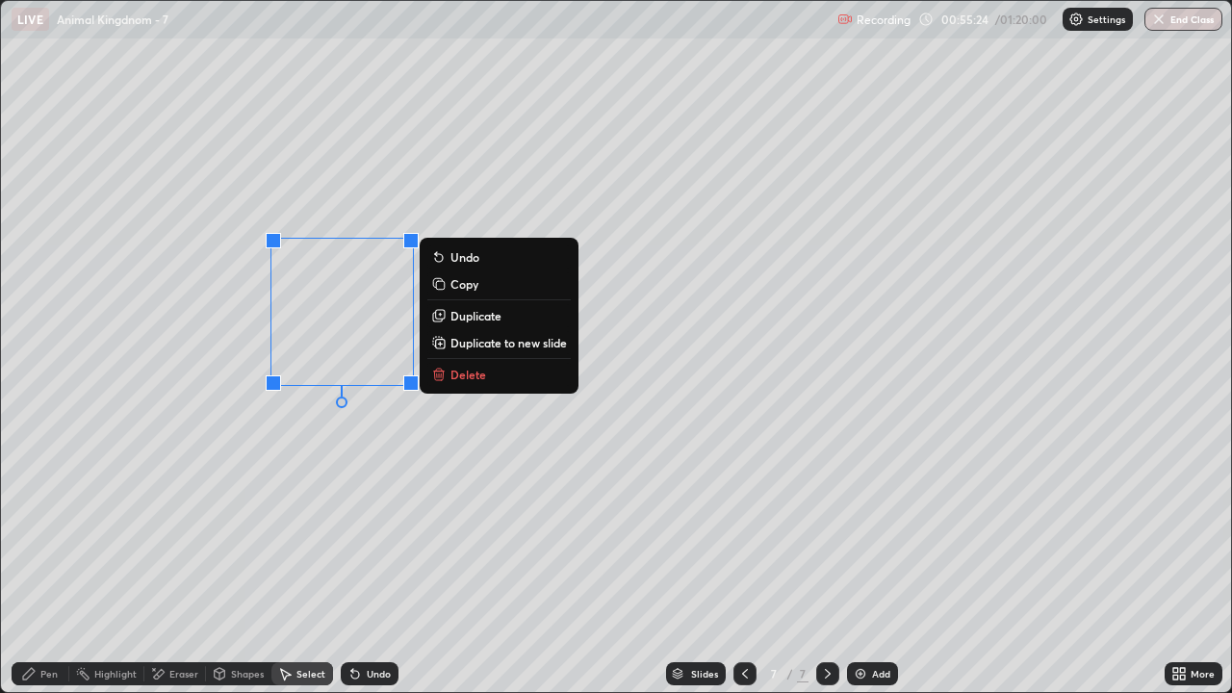
click at [283, 468] on div "0 ° Undo Copy Duplicate Duplicate to new slide Delete" at bounding box center [616, 346] width 1230 height 691
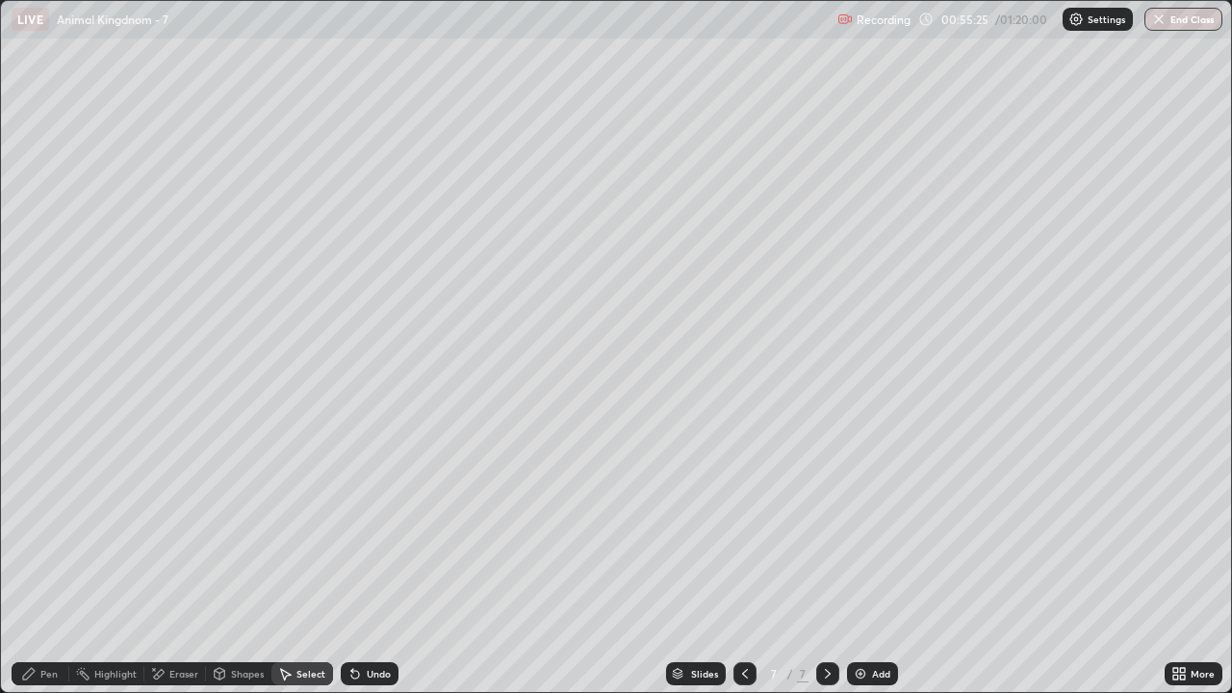
click at [44, 537] on div "Pen" at bounding box center [41, 673] width 58 height 23
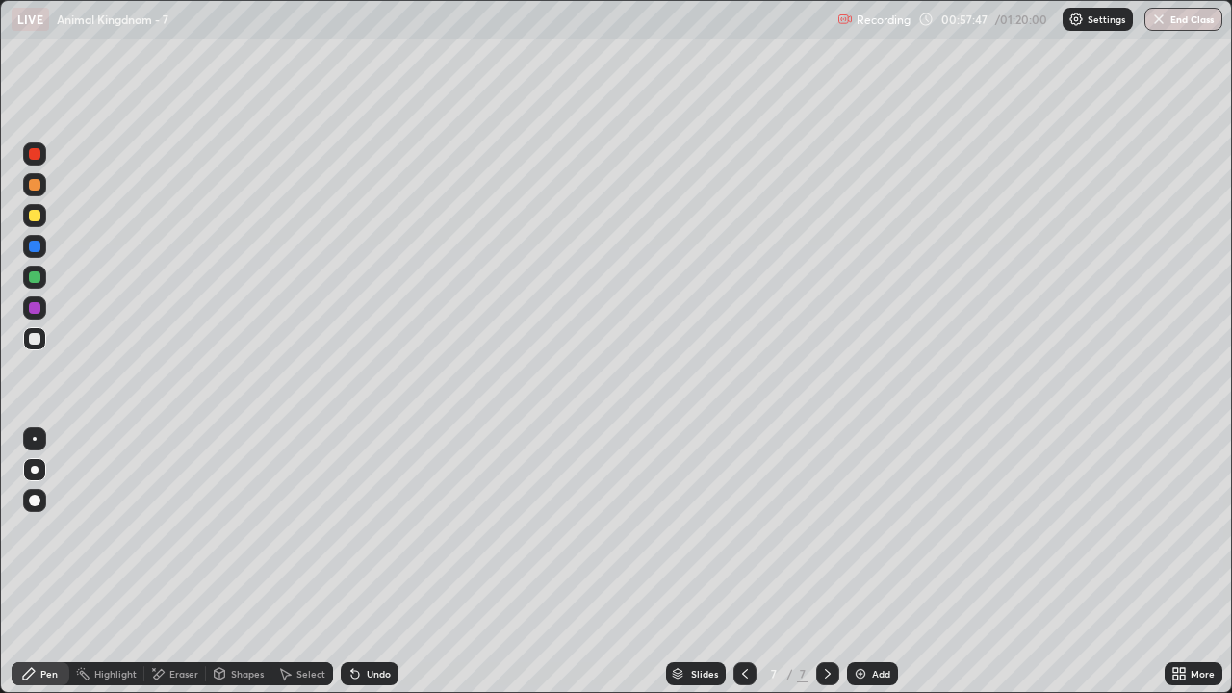
click at [744, 537] on icon at bounding box center [745, 674] width 6 height 10
click at [1178, 19] on button "End Class" at bounding box center [1184, 19] width 78 height 23
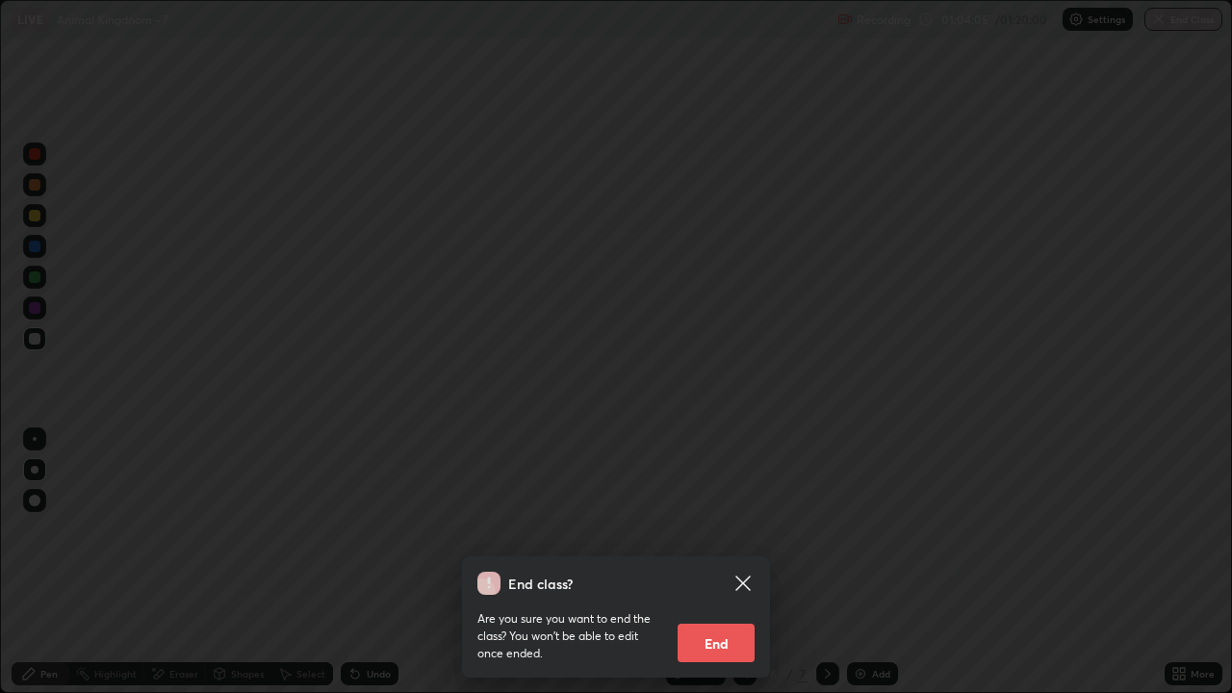
click at [722, 537] on button "End" at bounding box center [716, 643] width 77 height 39
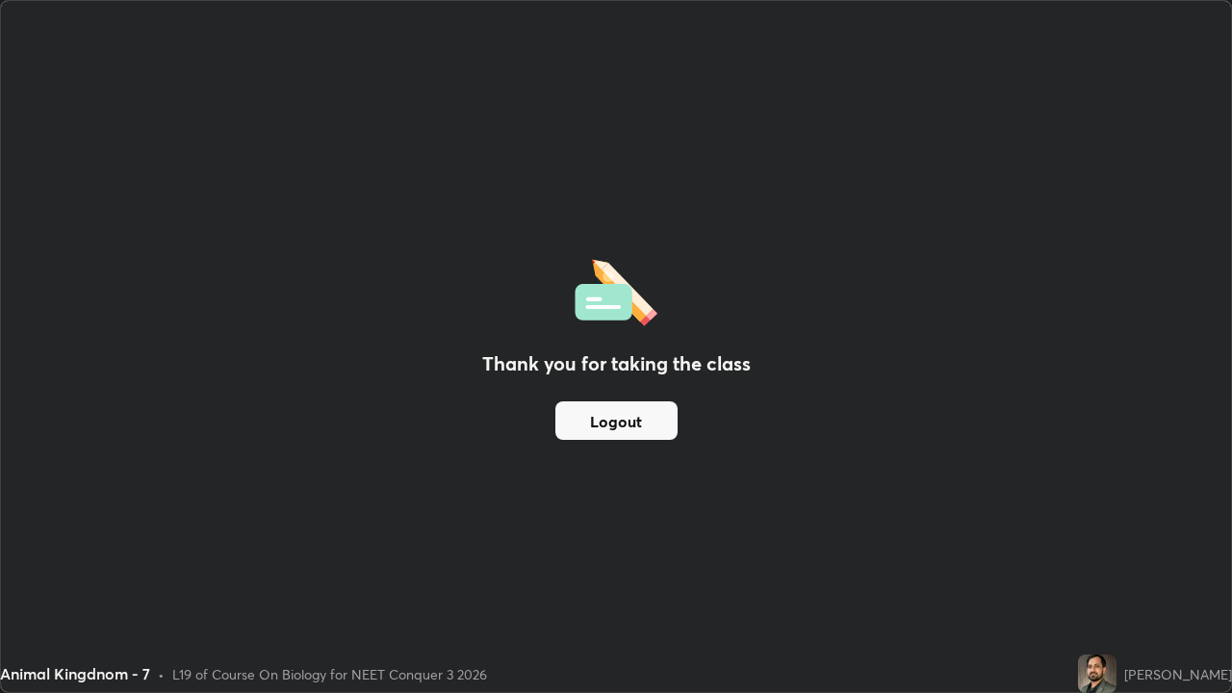
click at [625, 425] on button "Logout" at bounding box center [616, 420] width 122 height 39
